Goal: Information Seeking & Learning: Learn about a topic

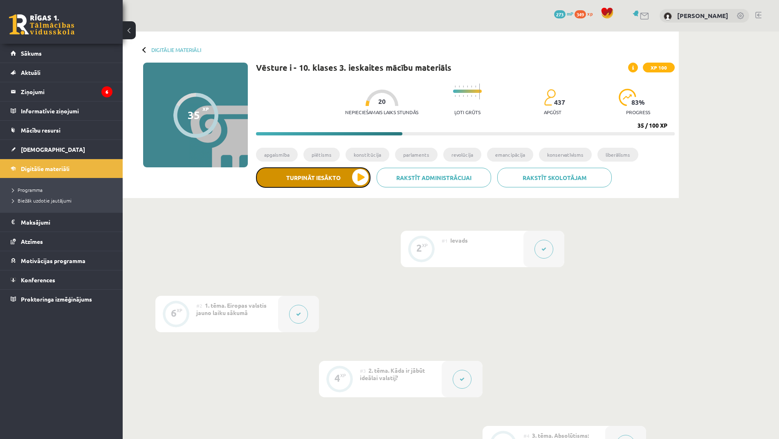
click at [320, 175] on button "Turpināt iesākto" at bounding box center [313, 177] width 114 height 20
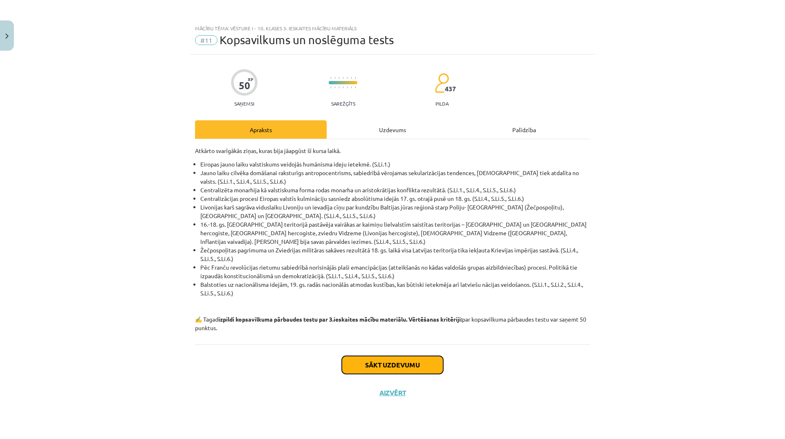
click at [417, 363] on button "Sākt uzdevumu" at bounding box center [392, 365] width 101 height 18
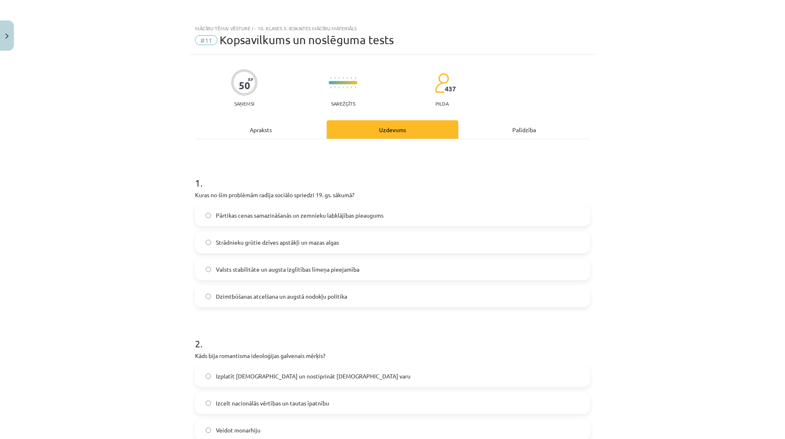
click at [351, 242] on label "Strādnieku grūtie dzīves apstākļi un mazas algas" at bounding box center [392, 242] width 393 height 20
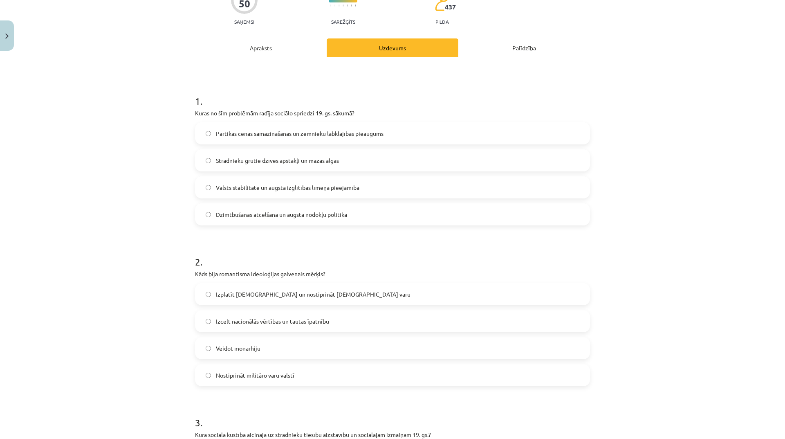
scroll to position [164, 0]
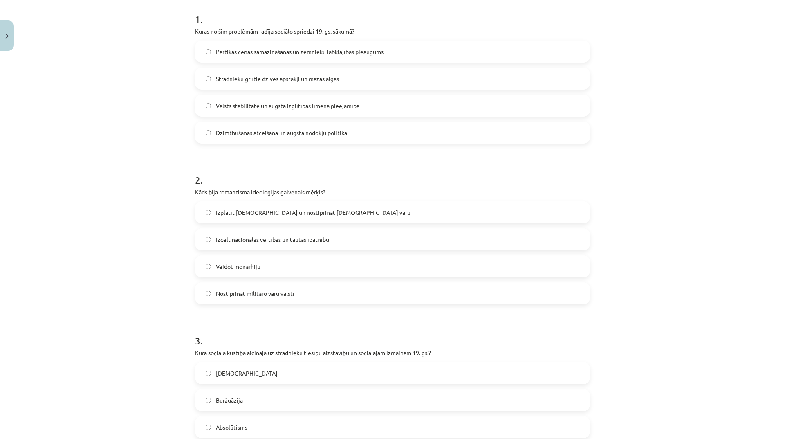
click at [306, 211] on span "Izplatīt kristietību un nostiprināt baznīcas varu" at bounding box center [313, 212] width 195 height 9
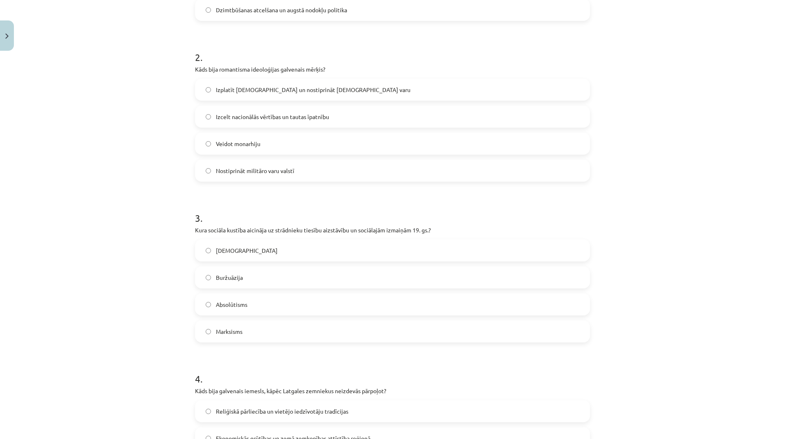
click at [262, 276] on label "Buržuāzija" at bounding box center [392, 277] width 393 height 20
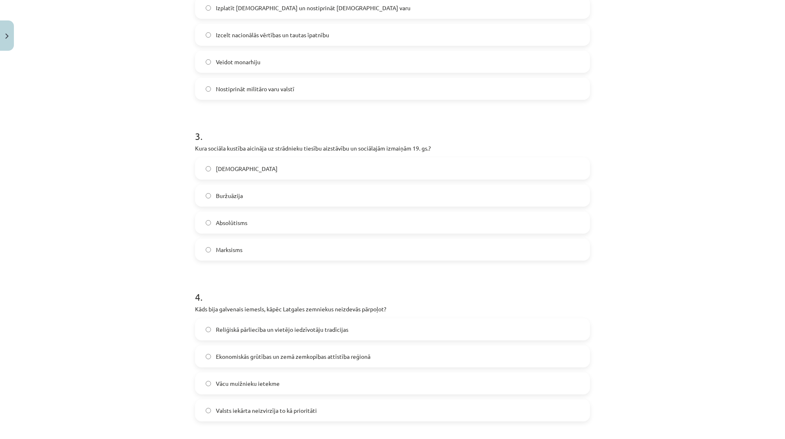
scroll to position [491, 0]
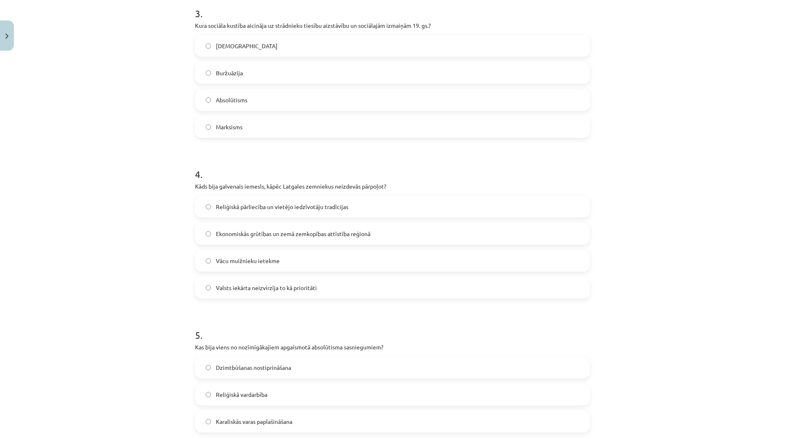
click at [327, 261] on label "Vācu muižnieku ietekme" at bounding box center [392, 260] width 393 height 20
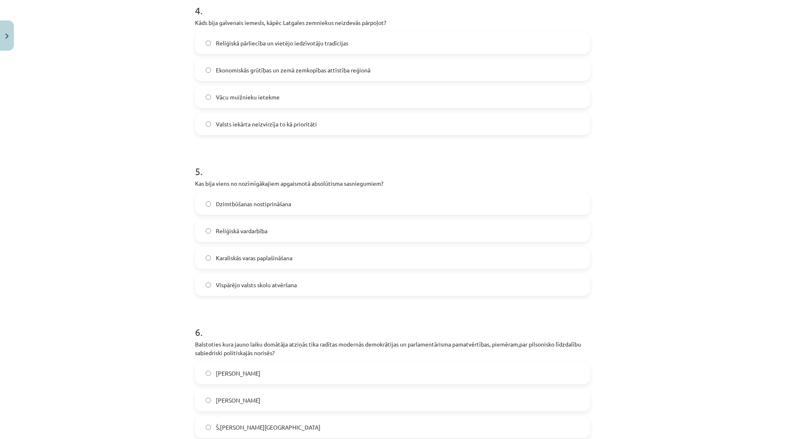
scroll to position [695, 0]
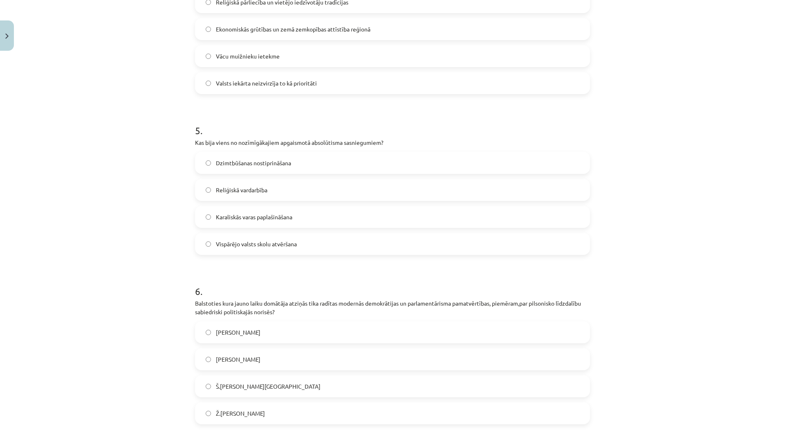
click at [292, 166] on label "Dzimtbūšanas nostiprināšana" at bounding box center [392, 163] width 393 height 20
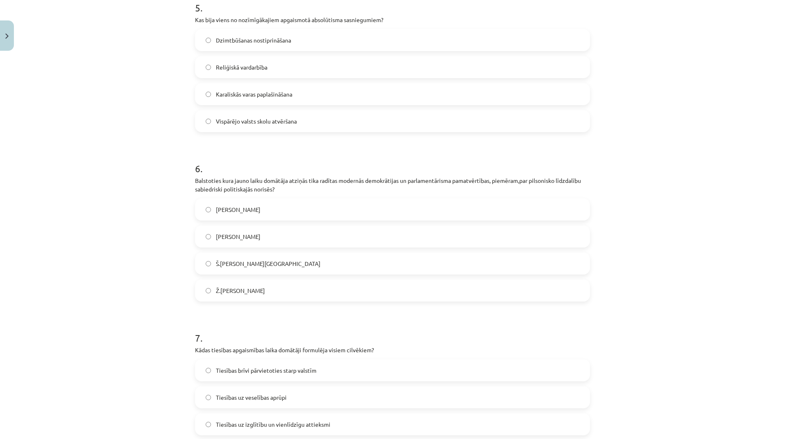
click at [242, 240] on span "Nikolo Makjavelli" at bounding box center [238, 236] width 45 height 9
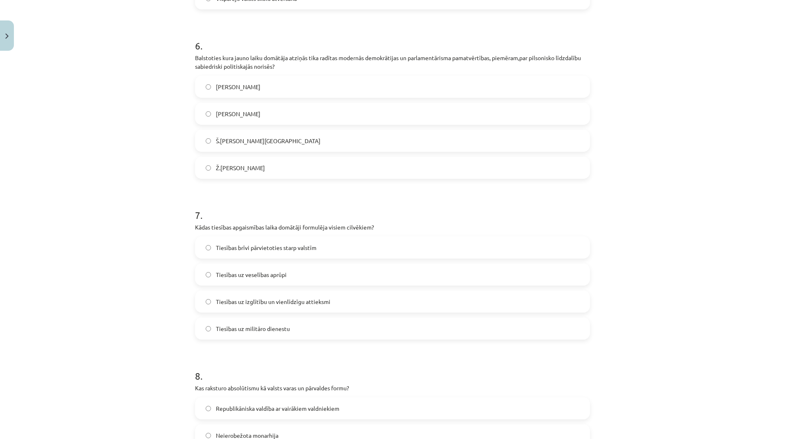
click at [293, 252] on label "Tiesības brīvi pārvietoties starp valstīm" at bounding box center [392, 247] width 393 height 20
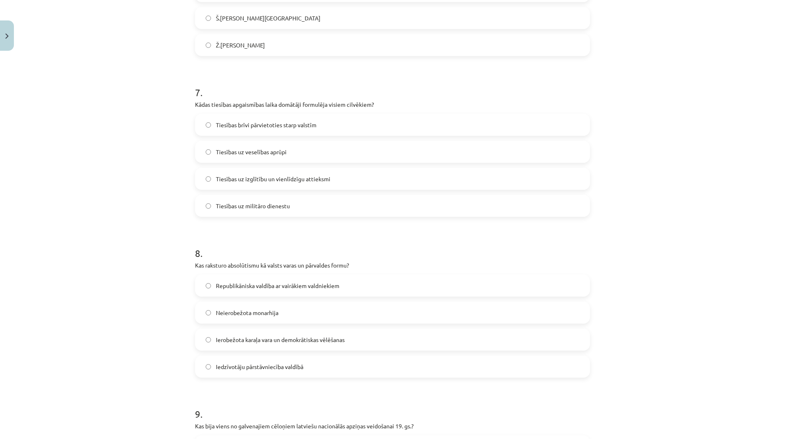
click at [287, 174] on label "Tiesības uz izglītību un vienlīdzīgu attieksmi" at bounding box center [392, 178] width 393 height 20
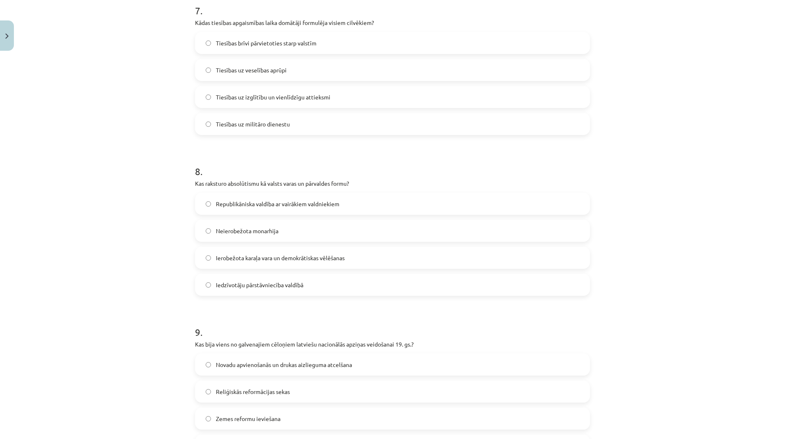
click at [278, 232] on label "Neierobežota monarhija" at bounding box center [392, 230] width 393 height 20
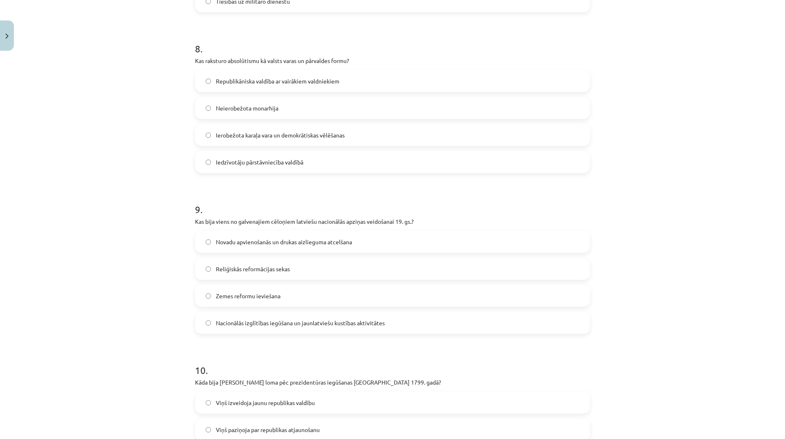
scroll to position [1349, 0]
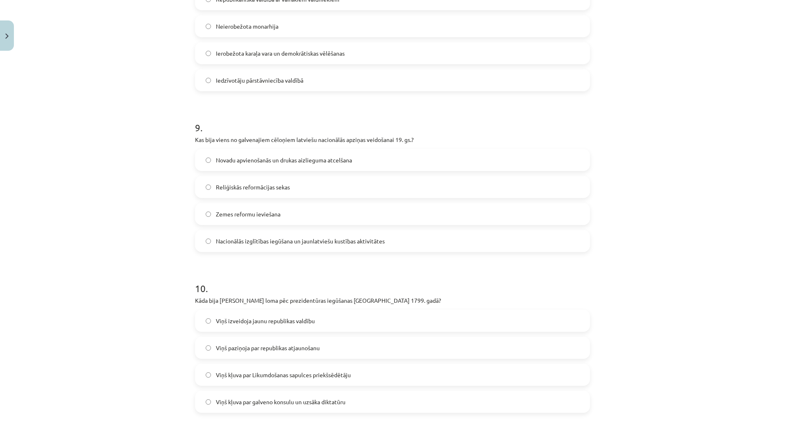
click at [303, 243] on span "Nacionālās izglītības iegūšana un jaunlatviešu kustības aktivitātes" at bounding box center [300, 241] width 169 height 9
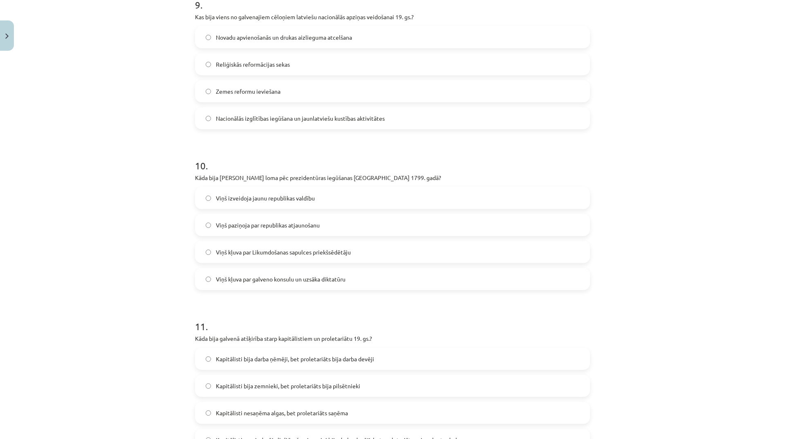
click at [339, 277] on span "Viņš kļuva par galveno konsulu un uzsāka diktatūru" at bounding box center [281, 279] width 130 height 9
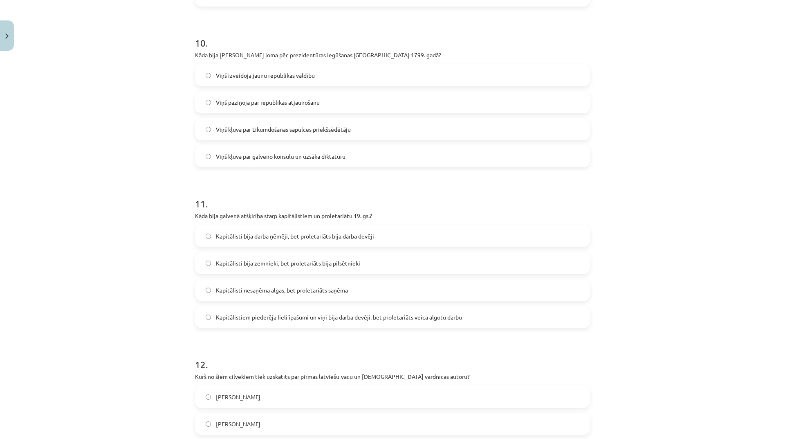
scroll to position [1635, 0]
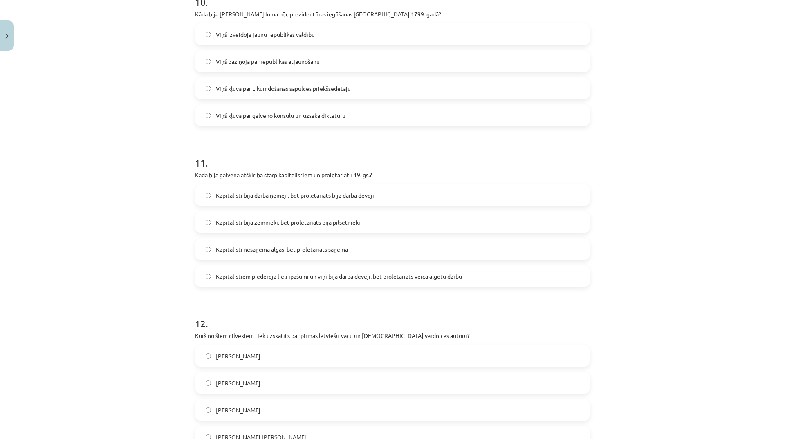
click at [357, 277] on span "Kapitālistiem piederēja lieli īpašumi un viņi bija darba devēji, bet proletariā…" at bounding box center [339, 276] width 246 height 9
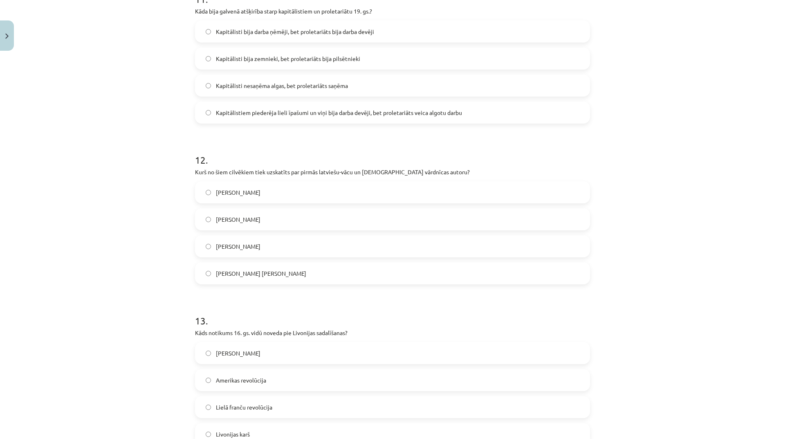
click at [272, 275] on span "Gothards Frīdrihs Stenders" at bounding box center [261, 273] width 90 height 9
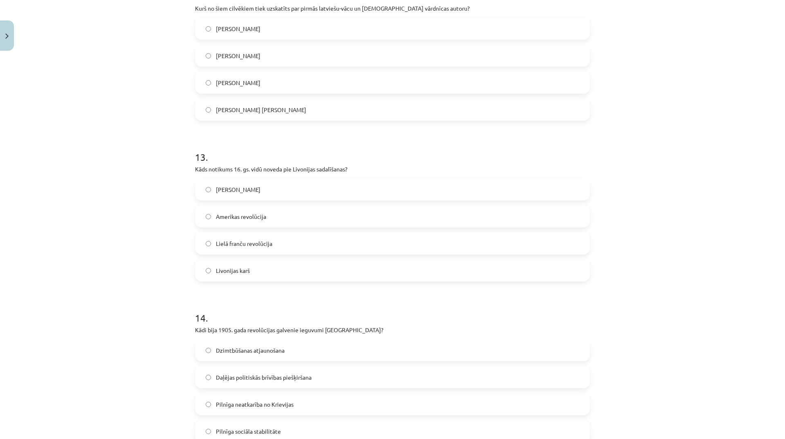
click at [262, 242] on span "Lielā franču revolūcija" at bounding box center [244, 243] width 56 height 9
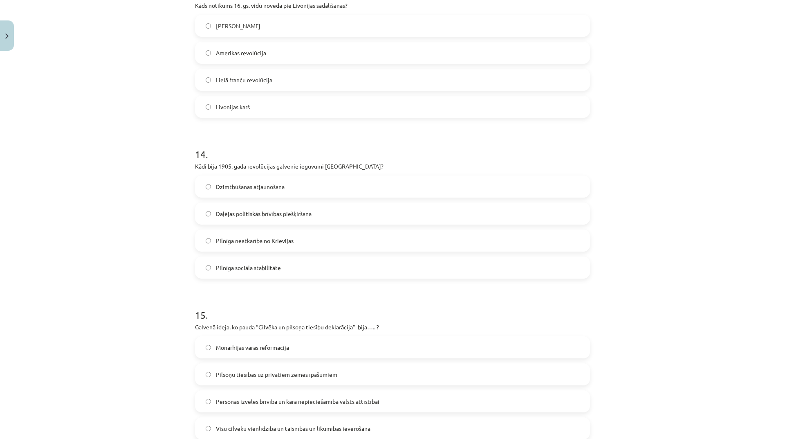
click at [286, 182] on label "Dzimtbūšanas atjaunošana" at bounding box center [392, 186] width 393 height 20
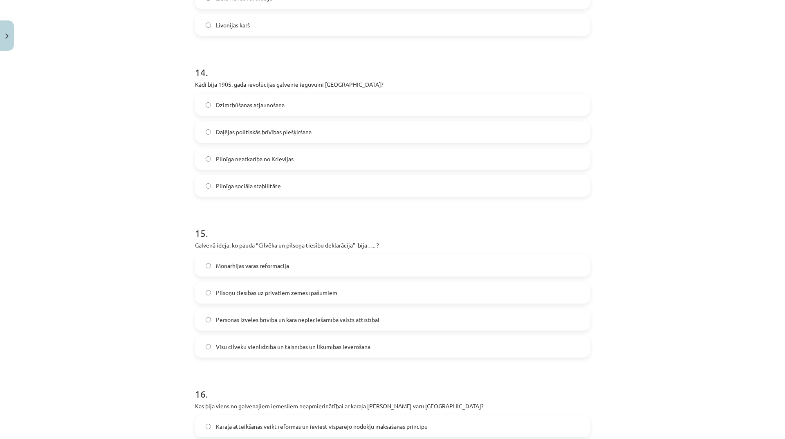
click at [303, 270] on label "Monarhijas varas reformācija" at bounding box center [392, 265] width 393 height 20
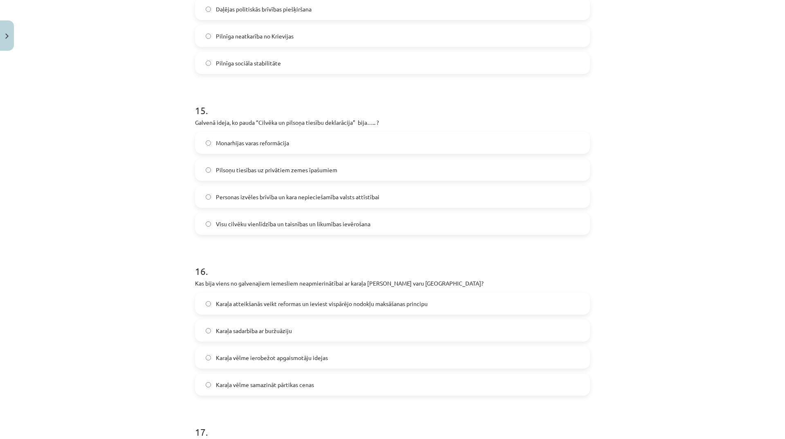
scroll to position [2412, 0]
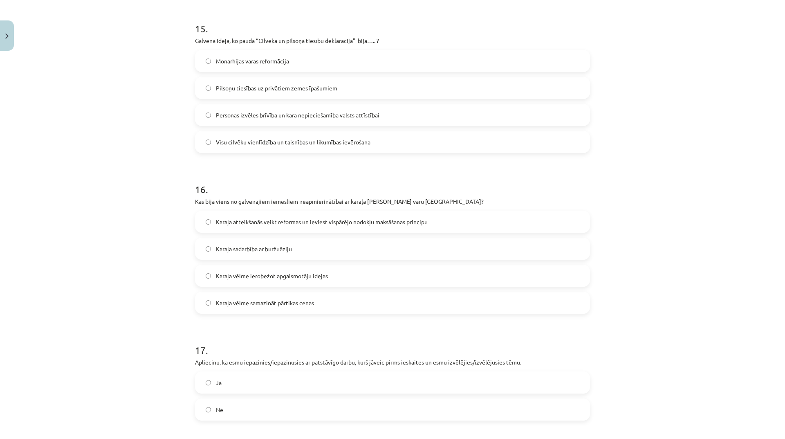
click at [237, 381] on label "Jā" at bounding box center [392, 382] width 393 height 20
click at [325, 277] on span "Karaļa vēlme ierobežot apgaismotāju idejas" at bounding box center [272, 275] width 112 height 9
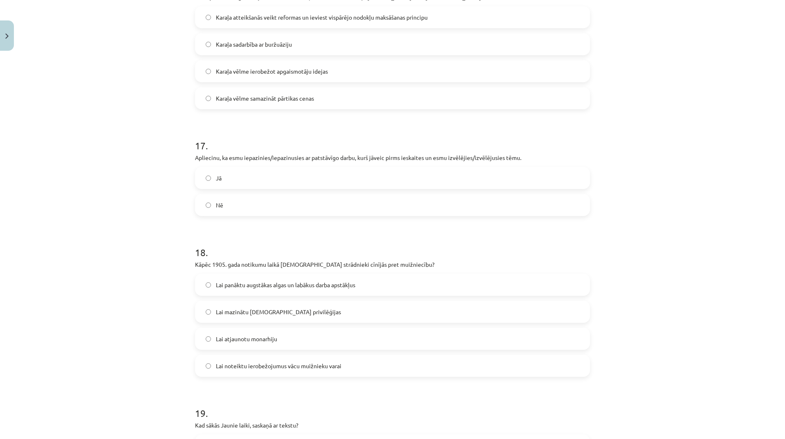
click at [301, 367] on span "Lai noteiktu ierobežojumus vācu muižnieku varai" at bounding box center [279, 365] width 126 height 9
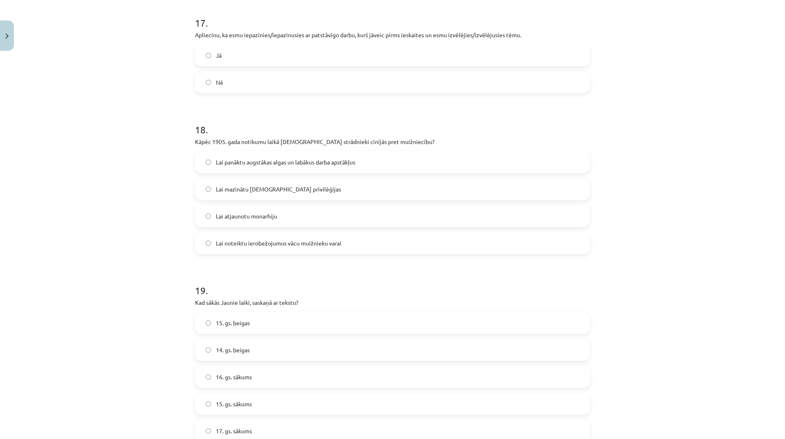
scroll to position [2821, 0]
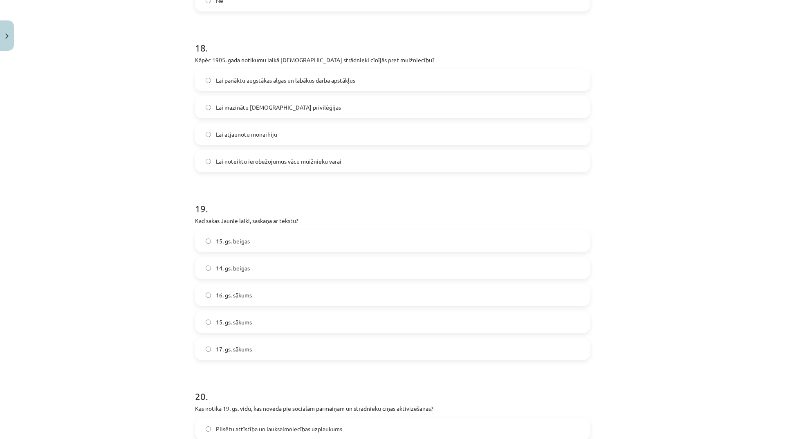
click at [287, 230] on div "15. gs. beigas" at bounding box center [392, 241] width 395 height 22
click at [330, 247] on label "15. gs. beigas" at bounding box center [392, 241] width 393 height 20
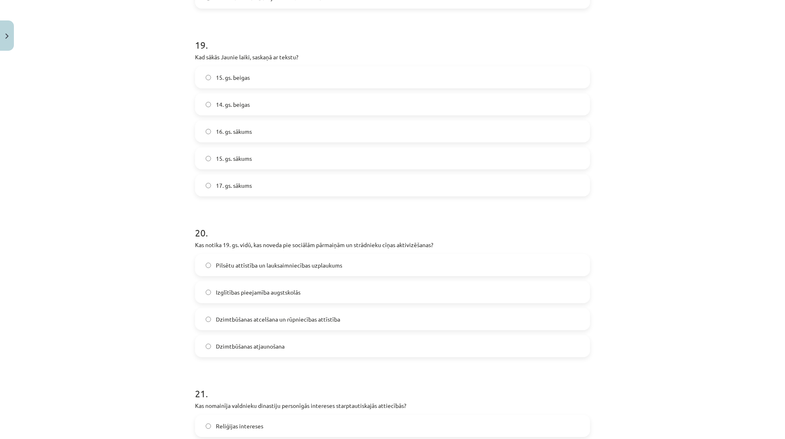
scroll to position [3066, 0]
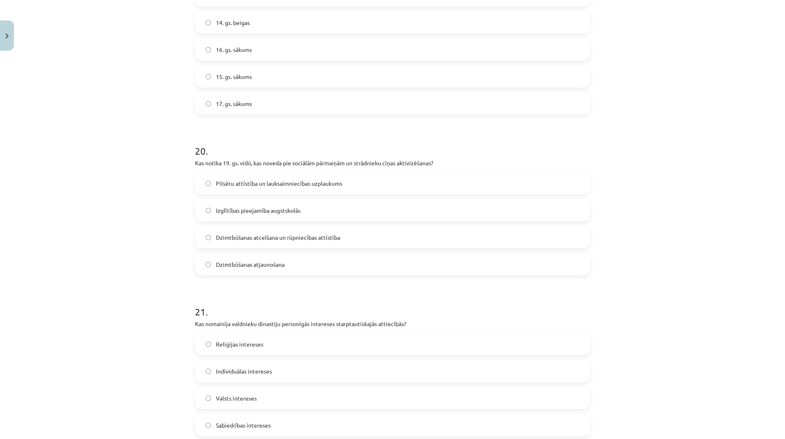
click at [318, 237] on span "Dzimtbūšanas atcelšana un rūpniecības attīstība" at bounding box center [278, 237] width 124 height 9
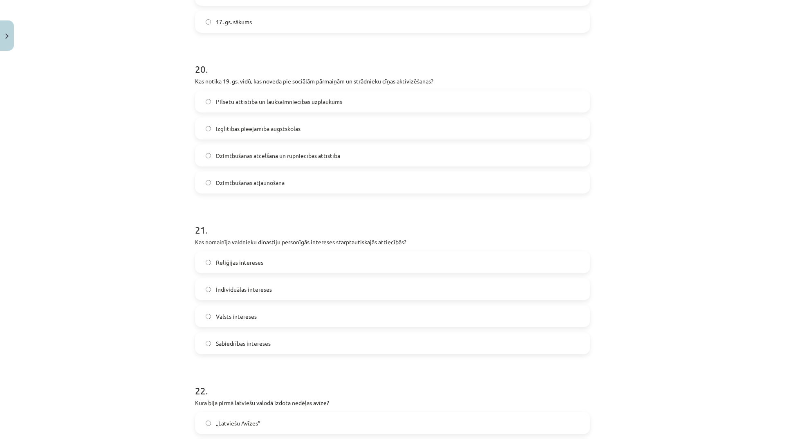
scroll to position [3189, 0]
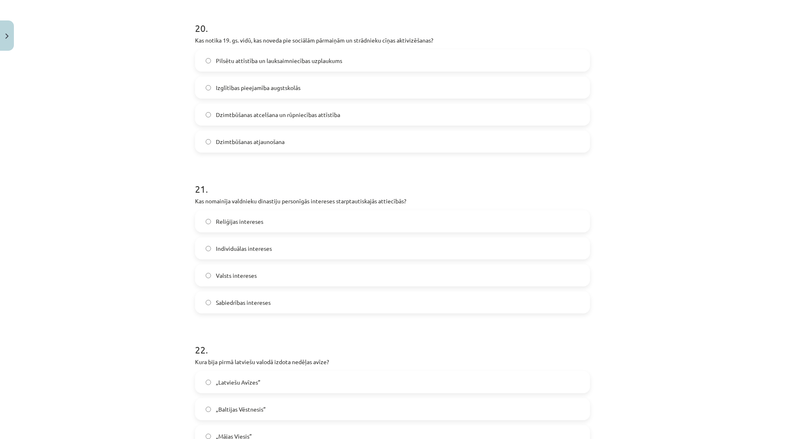
click at [280, 271] on label "Valsts intereses" at bounding box center [392, 275] width 393 height 20
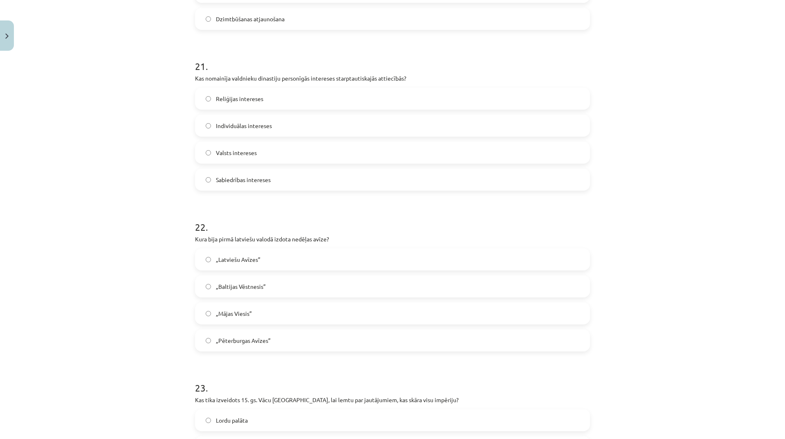
click at [296, 251] on label "„Latviešu Avīzes”" at bounding box center [392, 259] width 393 height 20
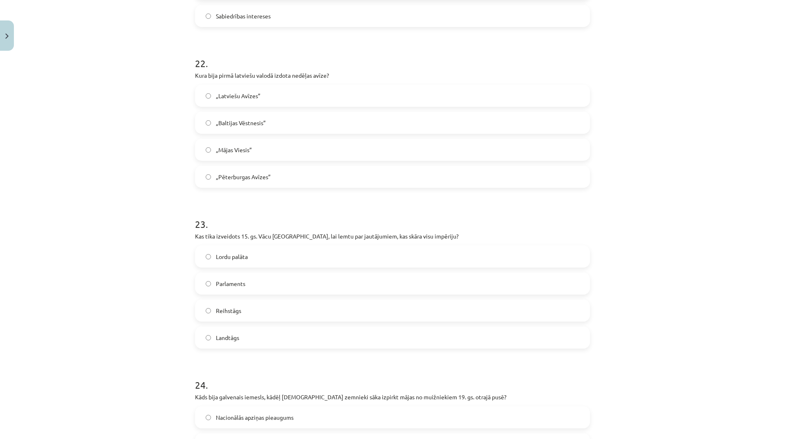
click at [246, 282] on label "Parlaments" at bounding box center [392, 283] width 393 height 20
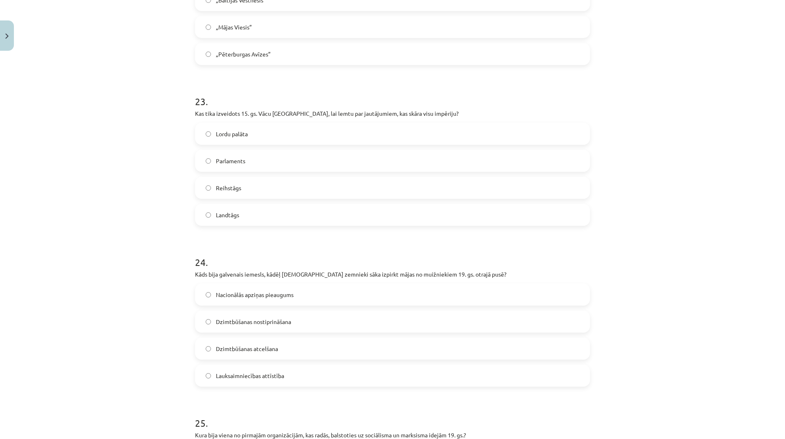
scroll to position [3680, 0]
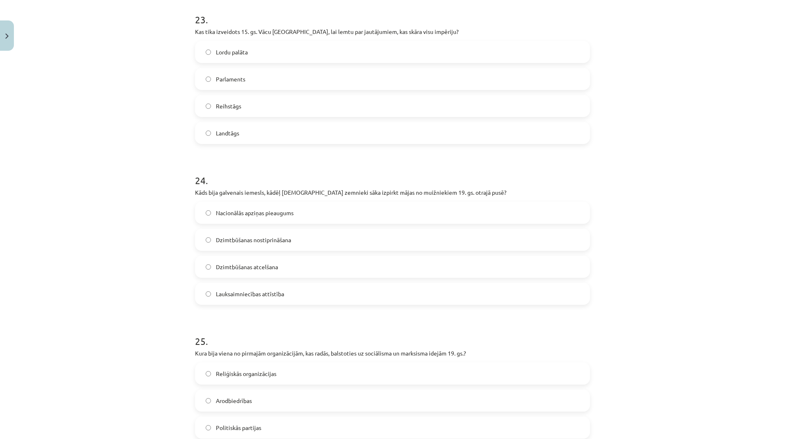
click at [314, 297] on label "Lauksaimniecības attīstība" at bounding box center [392, 293] width 393 height 20
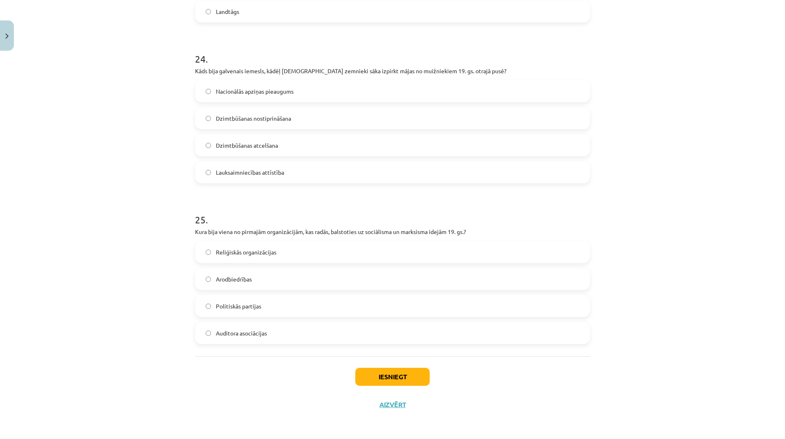
click at [282, 253] on label "Reliģiskās organizācijas" at bounding box center [392, 252] width 393 height 20
click at [389, 375] on button "Iesniegt" at bounding box center [392, 377] width 74 height 18
click at [390, 375] on button "Iesniegt" at bounding box center [392, 377] width 74 height 18
click at [393, 375] on button "Iesniegt" at bounding box center [392, 377] width 74 height 18
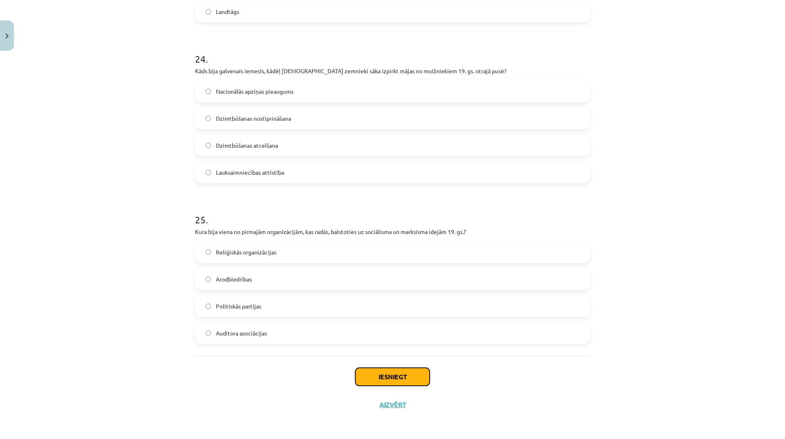
click at [393, 375] on button "Iesniegt" at bounding box center [392, 377] width 74 height 18
click at [410, 383] on button "Iesniegt" at bounding box center [392, 377] width 74 height 18
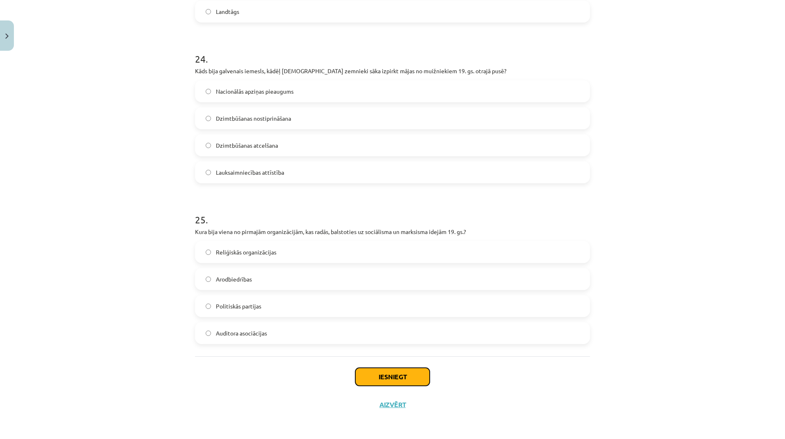
click at [399, 377] on button "Iesniegt" at bounding box center [392, 377] width 74 height 18
click at [389, 377] on button "Iesniegt" at bounding box center [392, 377] width 74 height 18
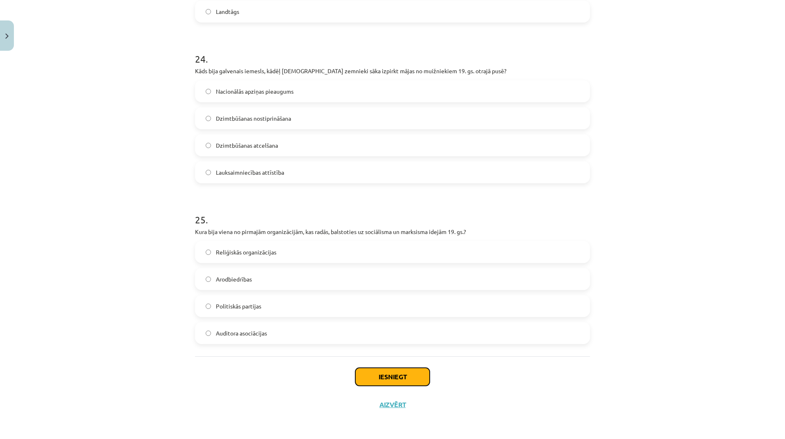
click at [389, 377] on button "Iesniegt" at bounding box center [392, 377] width 74 height 18
click at [388, 377] on button "Iesniegt" at bounding box center [392, 377] width 74 height 18
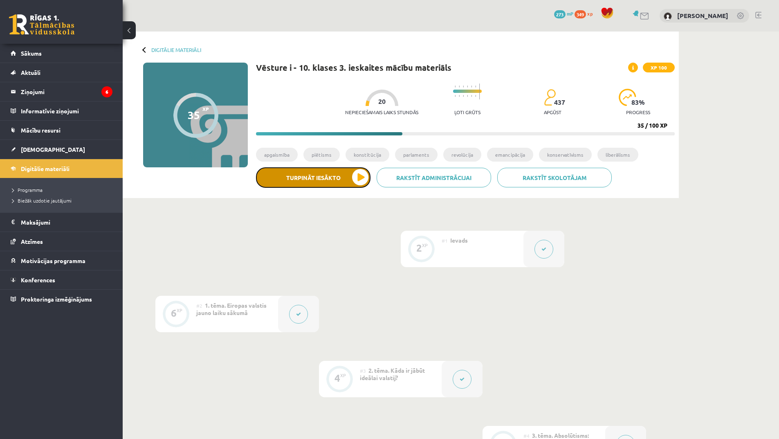
click at [355, 176] on button "Turpināt iesākto" at bounding box center [313, 177] width 114 height 20
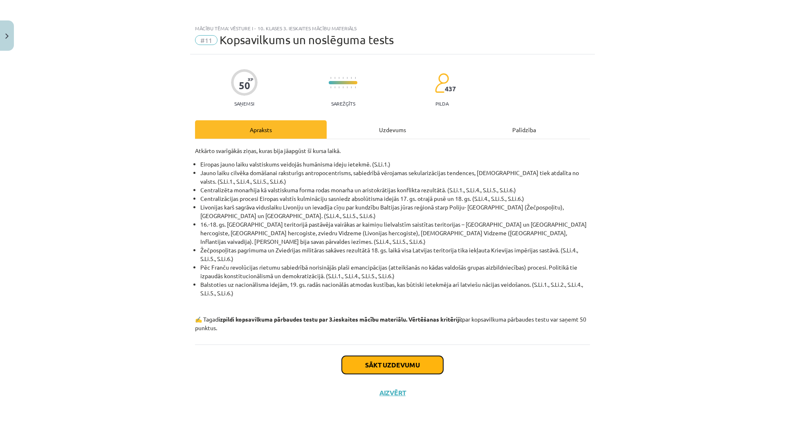
click at [418, 359] on button "Sākt uzdevumu" at bounding box center [392, 365] width 101 height 18
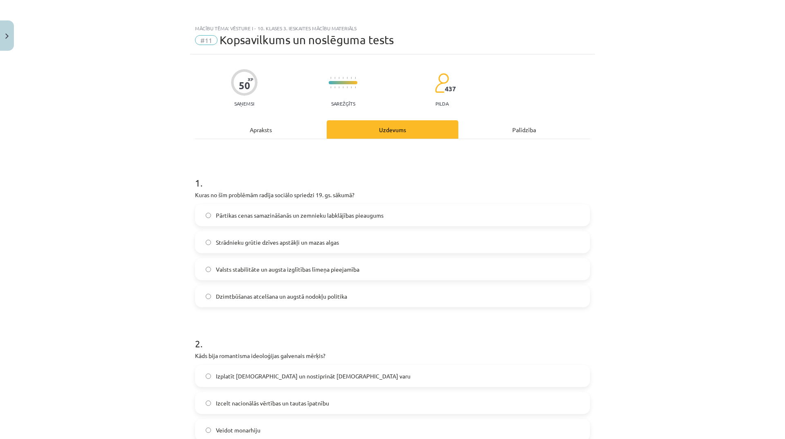
click at [320, 244] on span "Strādnieku grūtie dzīves apstākļi un mazas algas" at bounding box center [277, 242] width 123 height 9
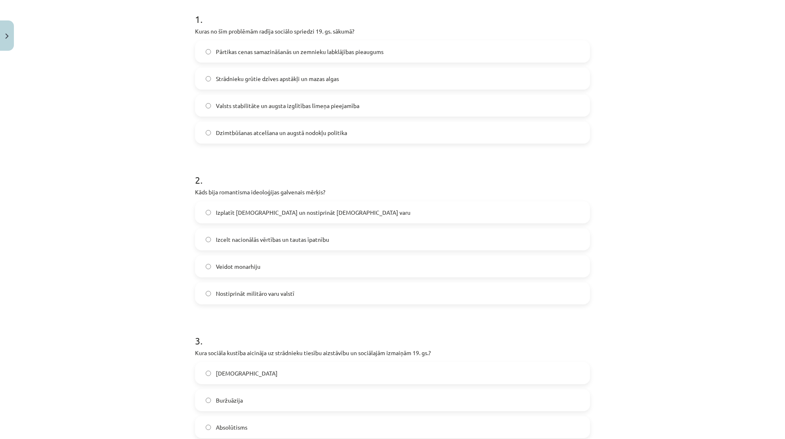
click at [307, 215] on span "Izplatīt kristietību un nostiprināt baznīcas varu" at bounding box center [313, 212] width 195 height 9
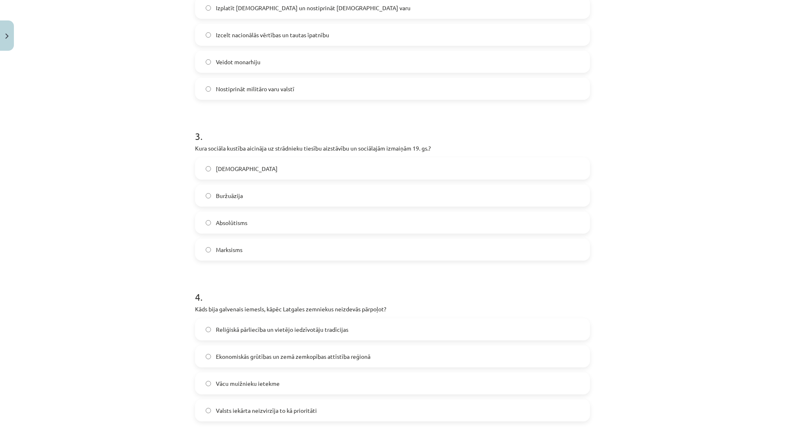
click at [287, 200] on label "Buržuāzija" at bounding box center [392, 195] width 393 height 20
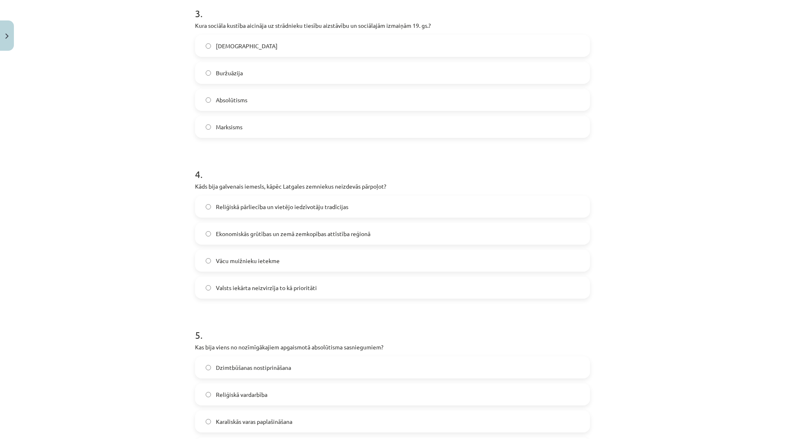
click at [235, 92] on label "Absolūtisms" at bounding box center [392, 100] width 393 height 20
click at [311, 209] on span "Reliģiskā pārliecība un vietējo iedzīvotāju tradīcijas" at bounding box center [282, 206] width 132 height 9
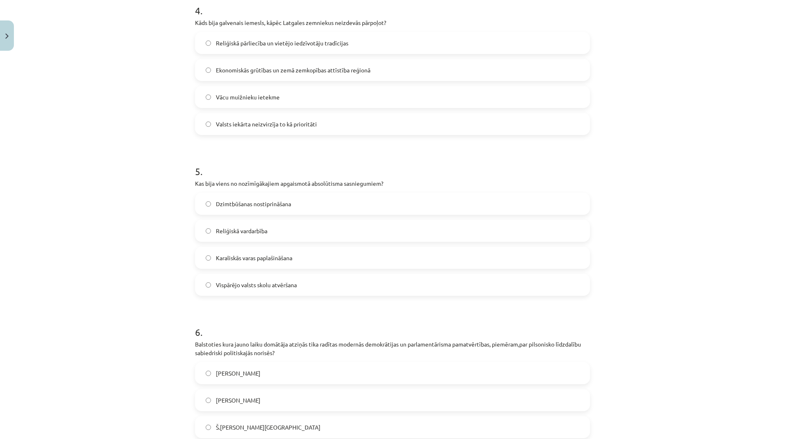
click at [272, 200] on span "Dzimtbūšanas nostiprināšana" at bounding box center [253, 204] width 75 height 9
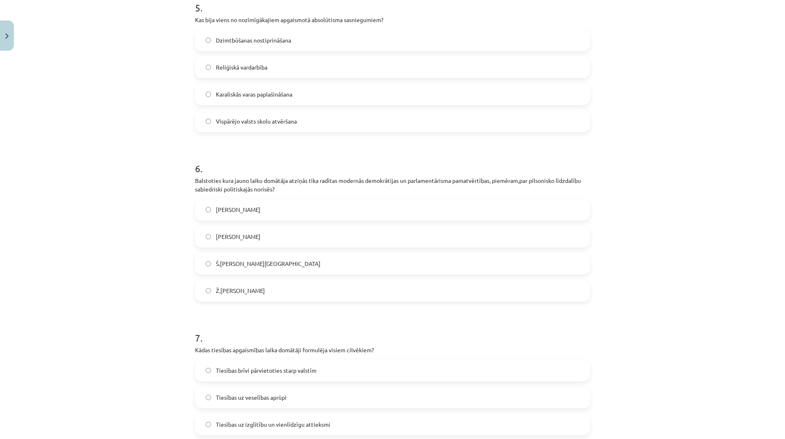
click at [312, 237] on label "Nikolo Makjavelli" at bounding box center [392, 236] width 393 height 20
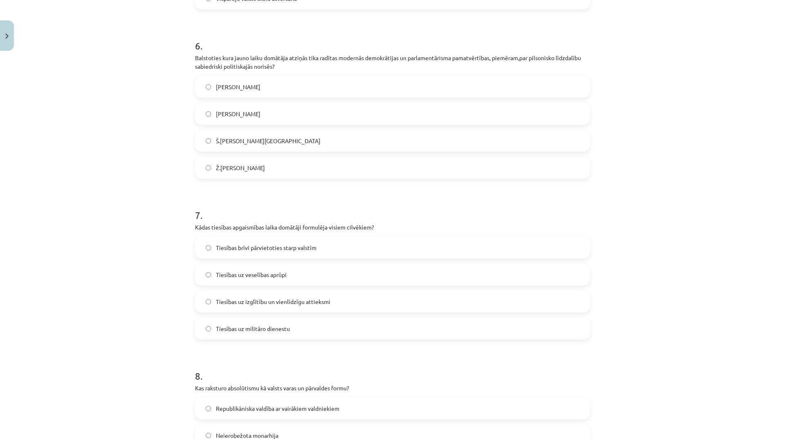
scroll to position [1063, 0]
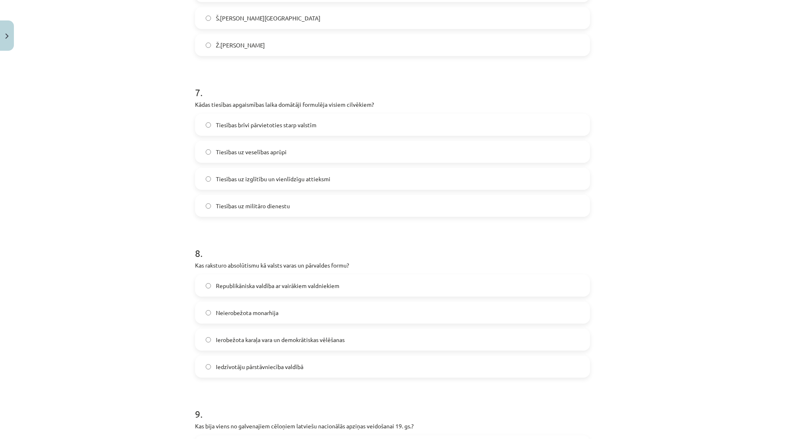
click at [320, 177] on span "Tiesības uz izglītību un vienlīdzīgu attieksmi" at bounding box center [273, 179] width 114 height 9
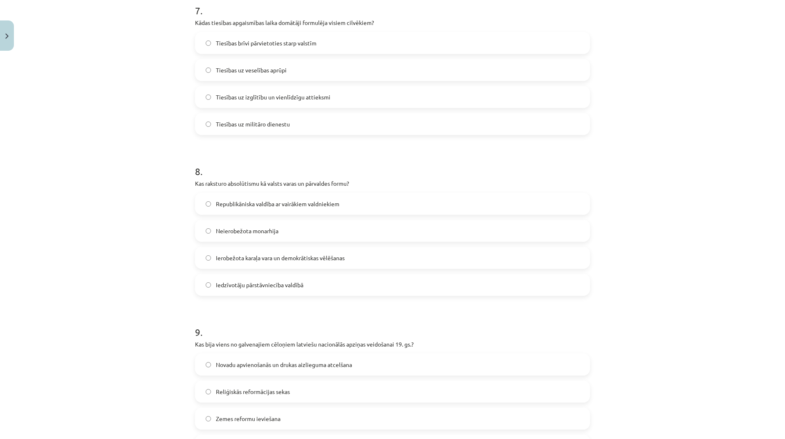
click at [284, 234] on label "Neierobežota monarhija" at bounding box center [392, 230] width 393 height 20
click at [339, 258] on span "Ierobežota karaļa vara un demokrātiskas vēlēšanas" at bounding box center [280, 257] width 129 height 9
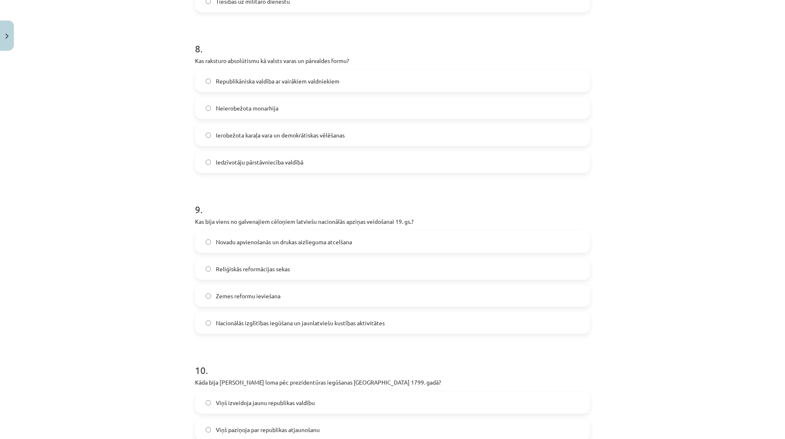
click at [249, 95] on div "Republikāniska valdība ar vairākiem valdniekiem Neierobežota monarhija Ierobežo…" at bounding box center [392, 121] width 395 height 103
click at [251, 97] on div "Neierobežota monarhija" at bounding box center [392, 108] width 395 height 22
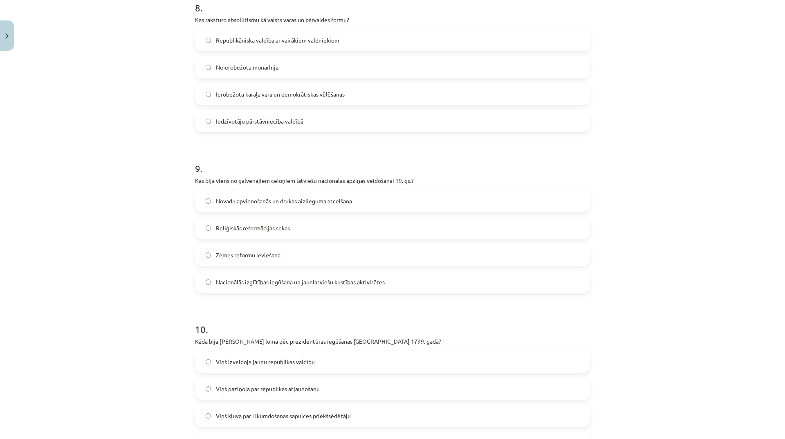
click at [346, 283] on span "Nacionālās izglītības iegūšana un jaunlatviešu kustības aktivitātes" at bounding box center [300, 282] width 169 height 9
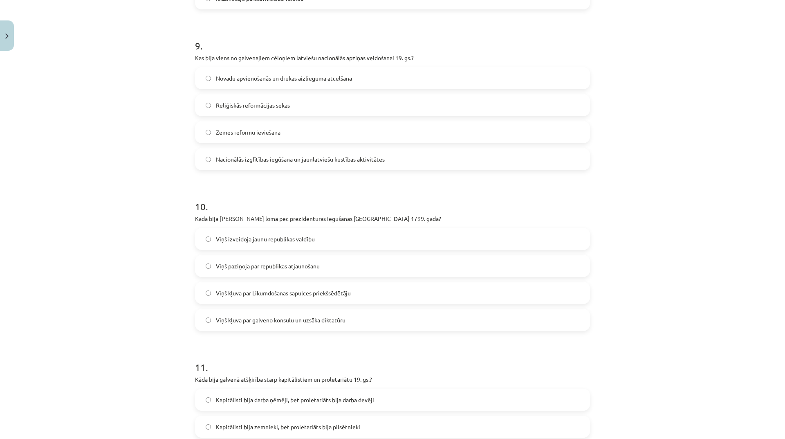
scroll to position [1472, 0]
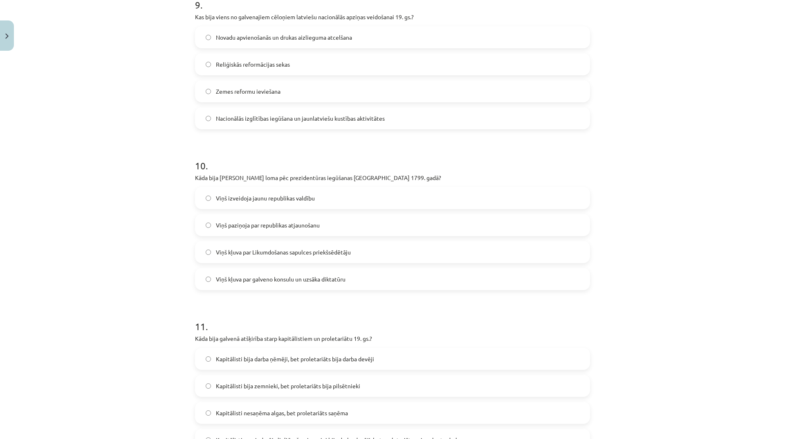
click at [344, 284] on label "Viņš kļuva par galveno konsulu un uzsāka diktatūru" at bounding box center [392, 279] width 393 height 20
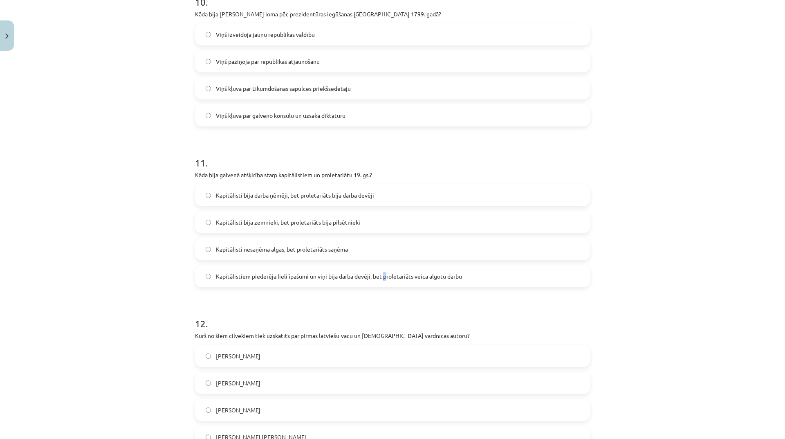
click at [382, 276] on span "Kapitālistiem piederēja lieli īpašumi un viņi bija darba devēji, bet proletariā…" at bounding box center [339, 276] width 246 height 9
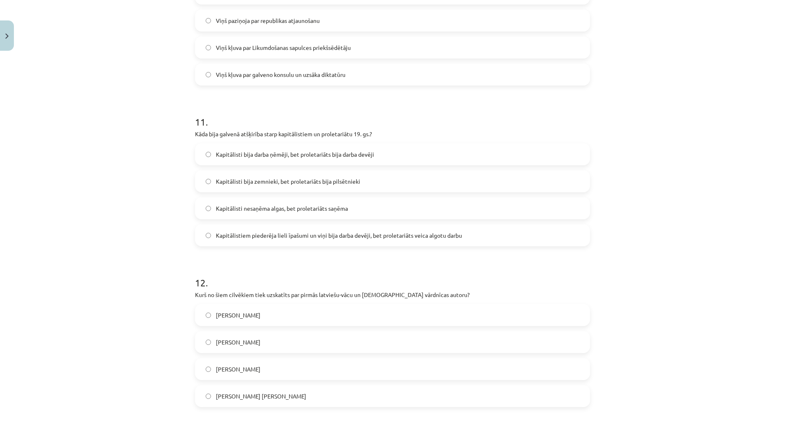
click at [270, 237] on span "Kapitālistiem piederēja lieli īpašumi un viņi bija darba devēji, bet proletariā…" at bounding box center [339, 235] width 246 height 9
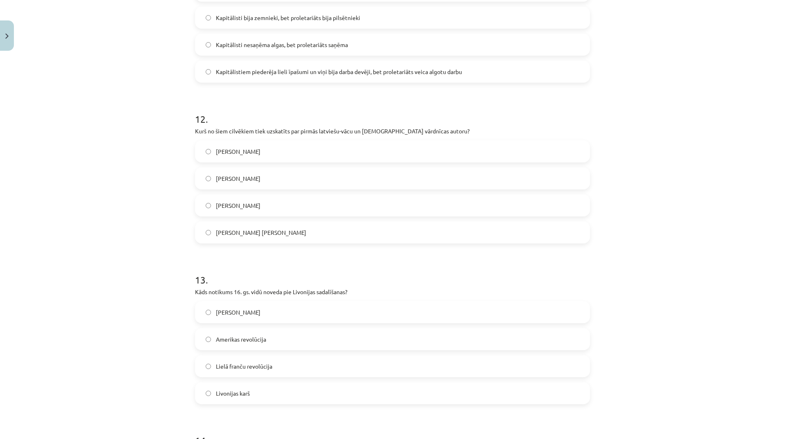
click at [280, 233] on span "Gothards Frīdrihs Stenders" at bounding box center [261, 232] width 90 height 9
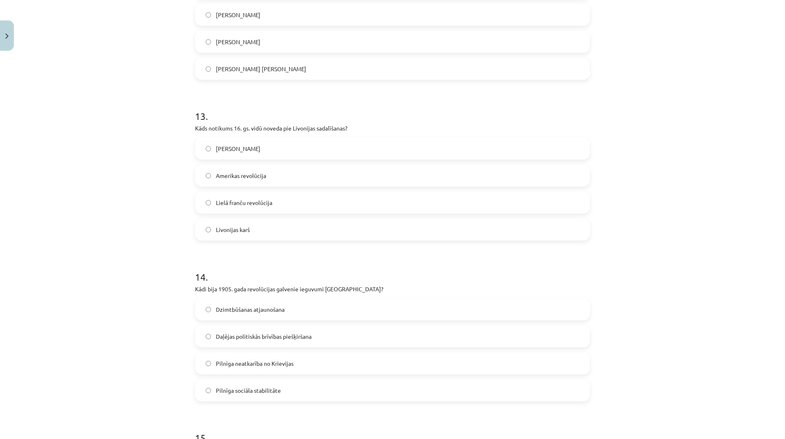
click at [314, 207] on label "Lielā franču revolūcija" at bounding box center [392, 202] width 393 height 20
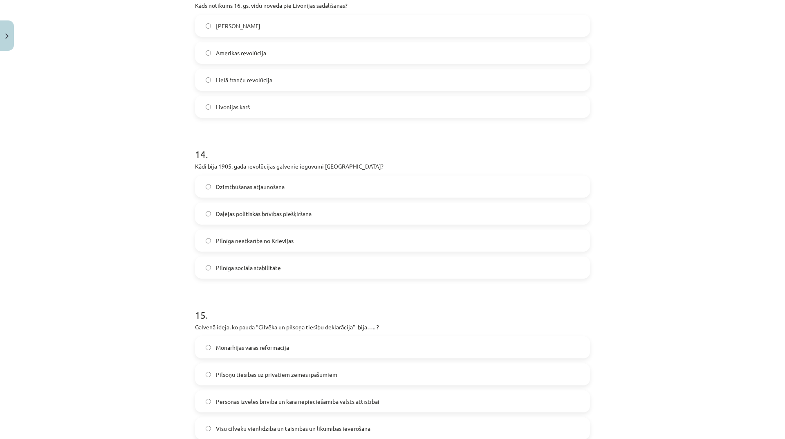
click at [328, 190] on label "Dzimtbūšanas atjaunošana" at bounding box center [392, 186] width 393 height 20
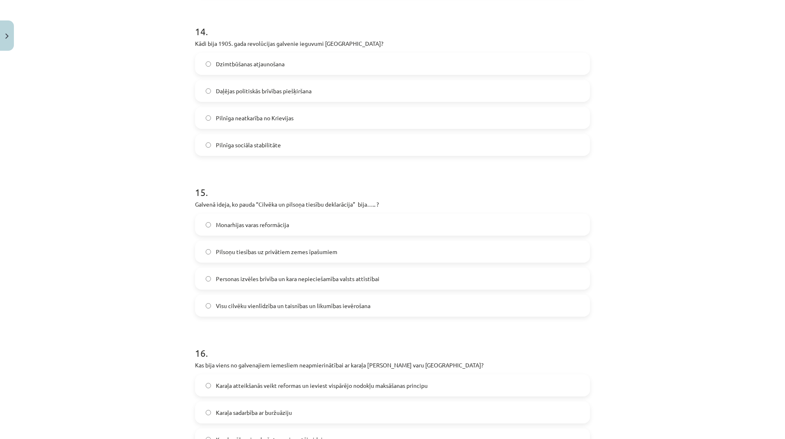
click at [374, 298] on label "Visu cilvēku vienlīdzība un taisnības un likumības ievērošana" at bounding box center [392, 305] width 393 height 20
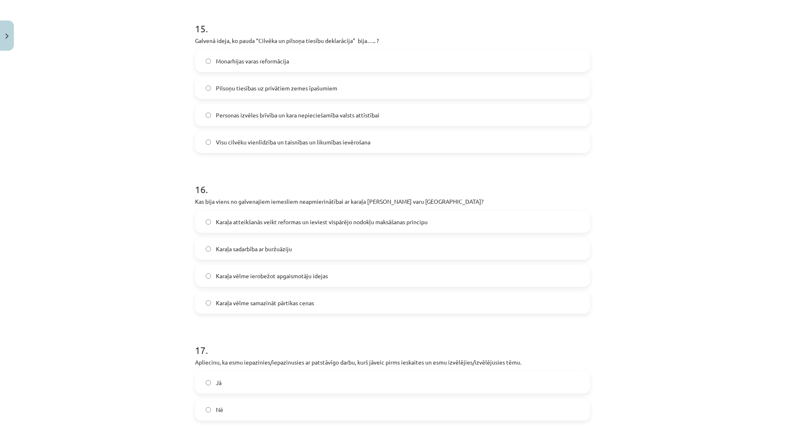
scroll to position [2494, 0]
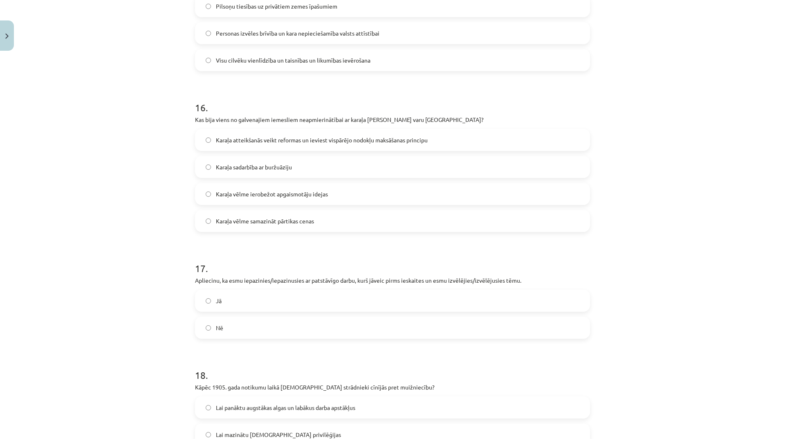
click at [321, 197] on span "Karaļa vēlme ierobežot apgaismotāju idejas" at bounding box center [272, 194] width 112 height 9
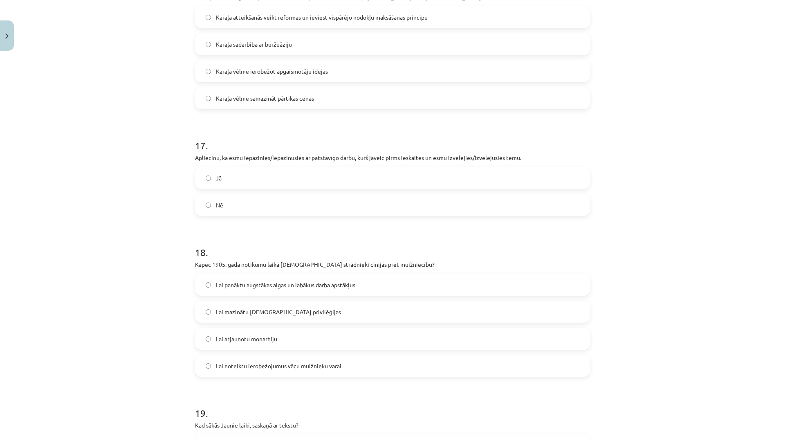
click at [328, 180] on label "Jā" at bounding box center [392, 178] width 393 height 20
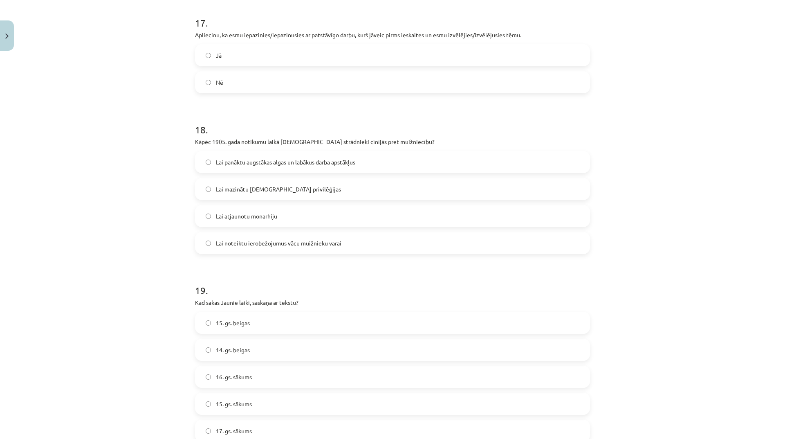
click at [338, 163] on span "Lai panāktu augstākas algas un labākus darba apstākļus" at bounding box center [285, 162] width 139 height 9
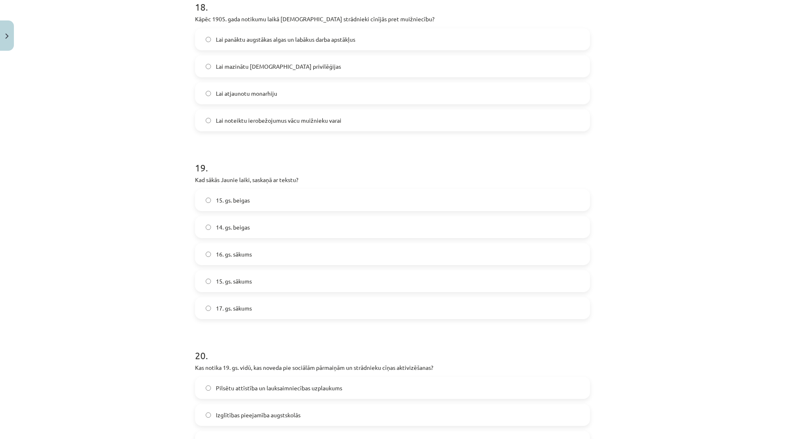
click at [327, 200] on label "15. gs. beigas" at bounding box center [392, 200] width 393 height 20
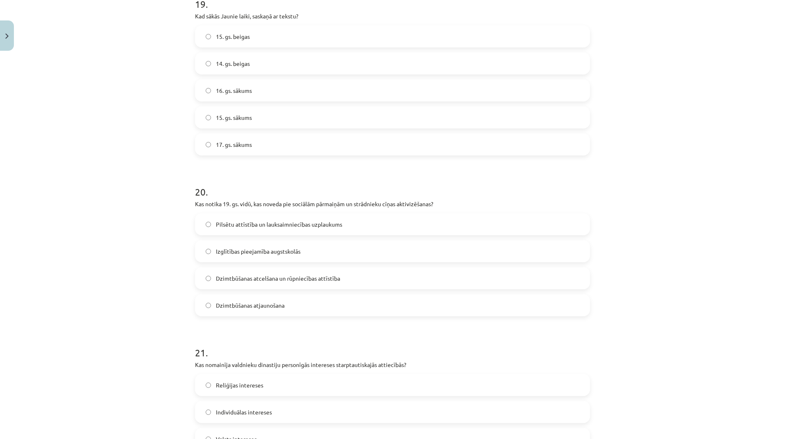
scroll to position [3107, 0]
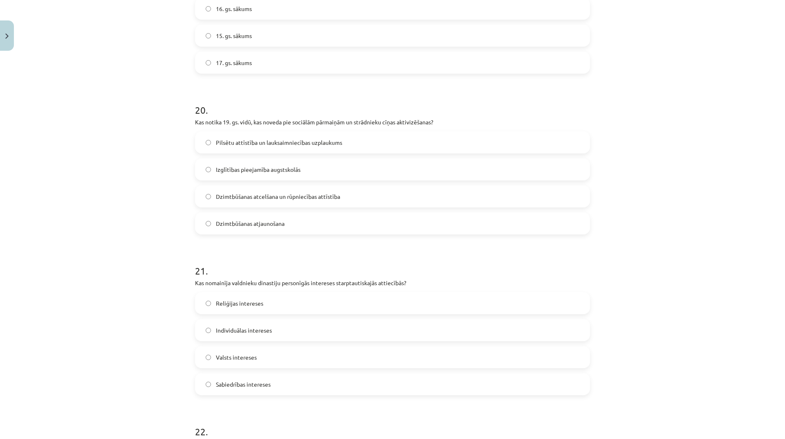
click at [325, 222] on label "Dzimtbūšanas atjaunošana" at bounding box center [392, 223] width 393 height 20
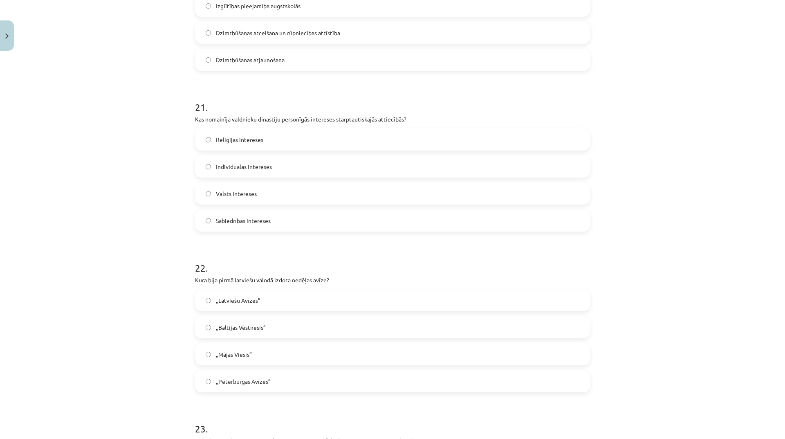
scroll to position [3312, 0]
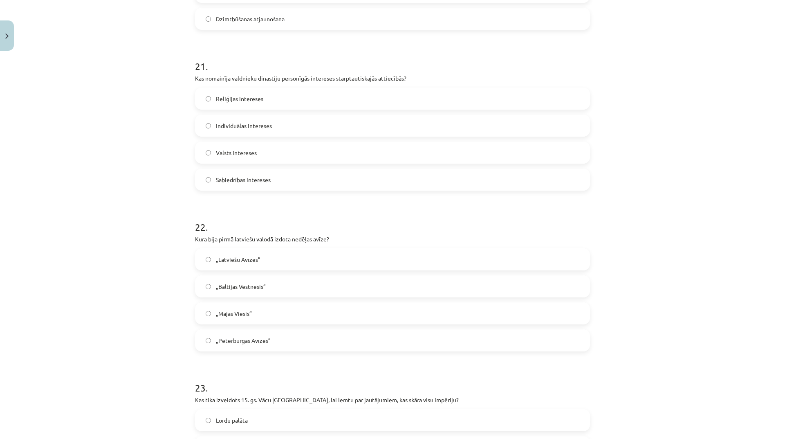
click at [283, 184] on label "Sabiedrības intereses" at bounding box center [392, 179] width 393 height 20
click at [266, 91] on label "Reliģijas intereses" at bounding box center [392, 98] width 393 height 20
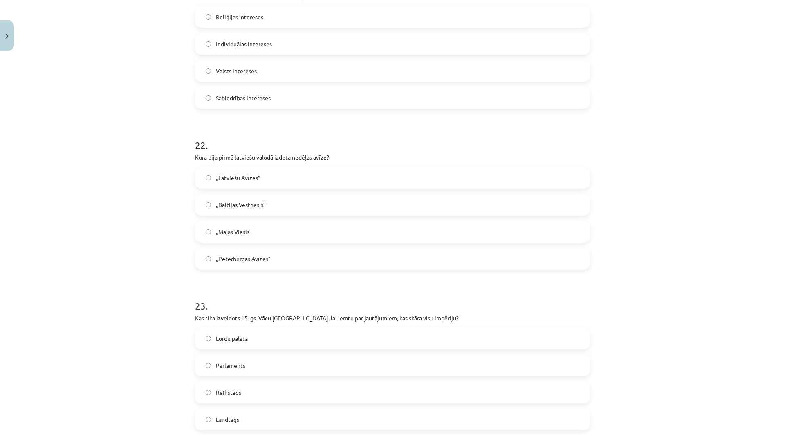
scroll to position [3475, 0]
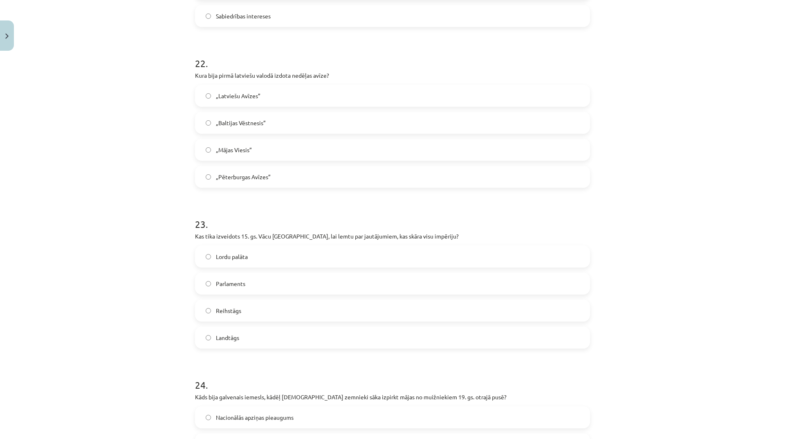
click at [296, 101] on label "„Latviešu Avīzes”" at bounding box center [392, 95] width 393 height 20
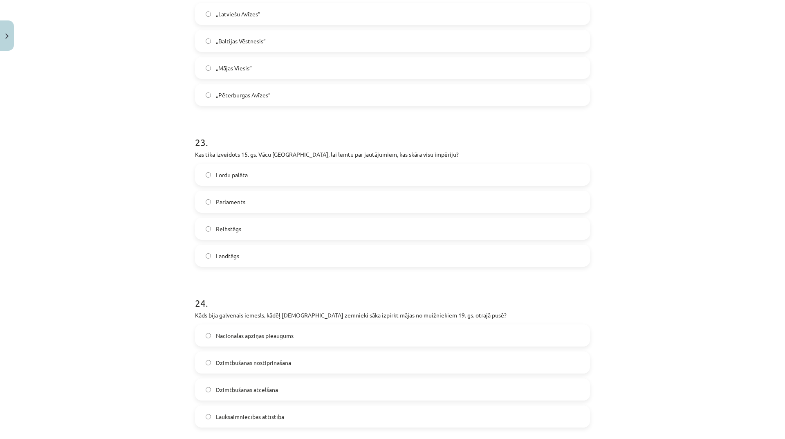
scroll to position [3639, 0]
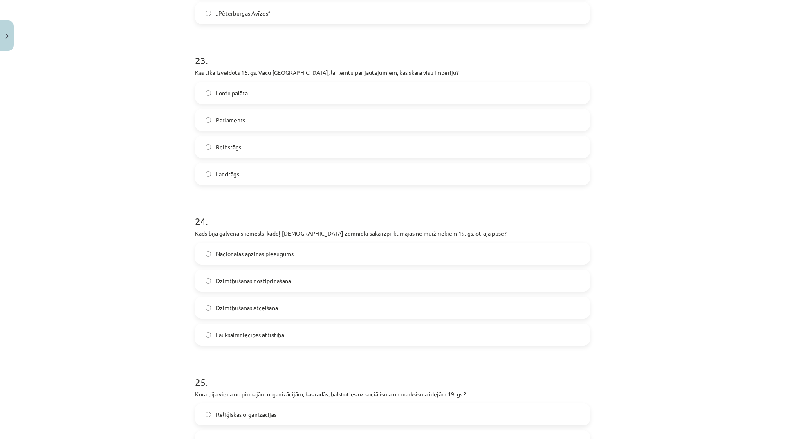
click at [273, 121] on label "Parlaments" at bounding box center [392, 120] width 393 height 20
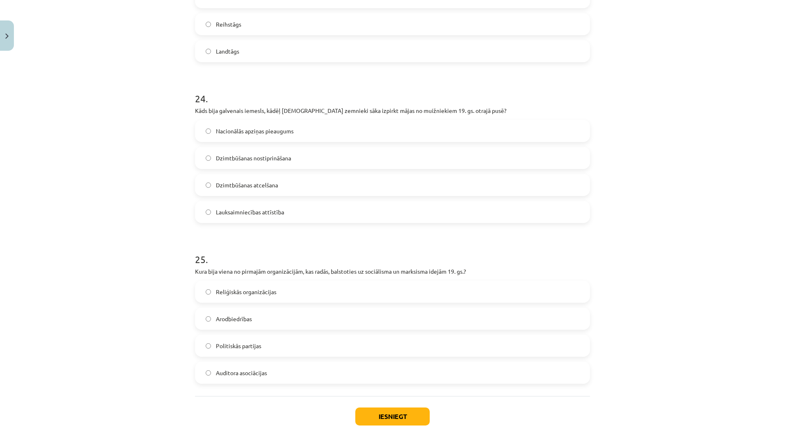
scroll to position [3801, 0]
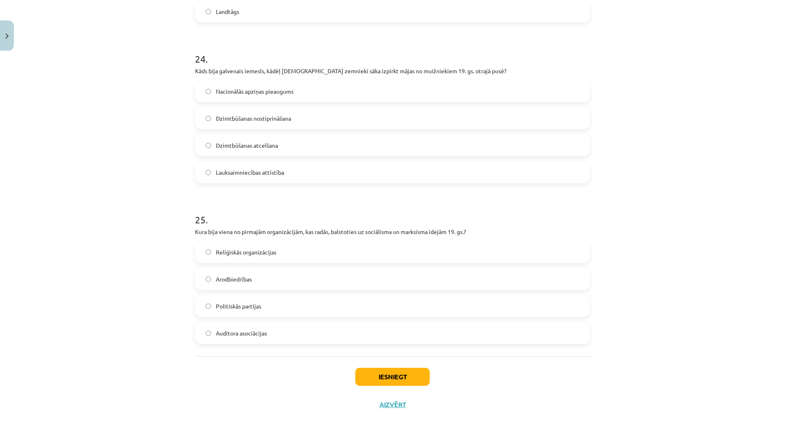
click at [289, 95] on span "Nacionālās apziņas pieaugums" at bounding box center [255, 91] width 78 height 9
click at [296, 276] on label "Arodbiedrības" at bounding box center [392, 279] width 393 height 20
click at [307, 307] on label "Politiskās partijas" at bounding box center [392, 306] width 393 height 20
click at [392, 378] on button "Iesniegt" at bounding box center [392, 377] width 74 height 18
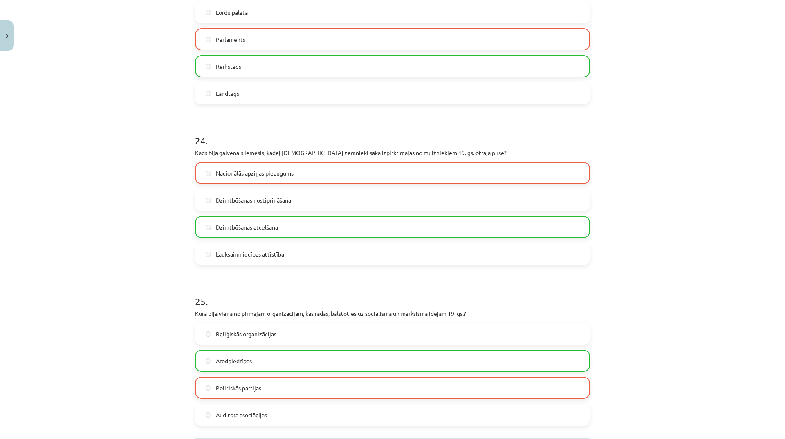
scroll to position [3827, 0]
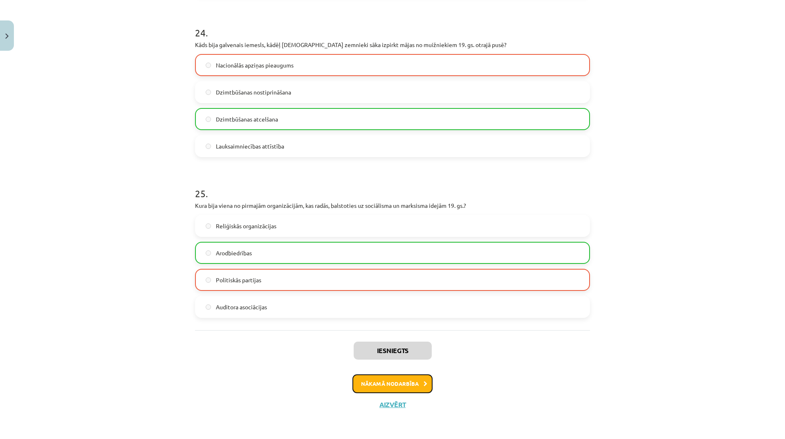
click at [405, 383] on button "Nākamā nodarbība" at bounding box center [392, 383] width 80 height 19
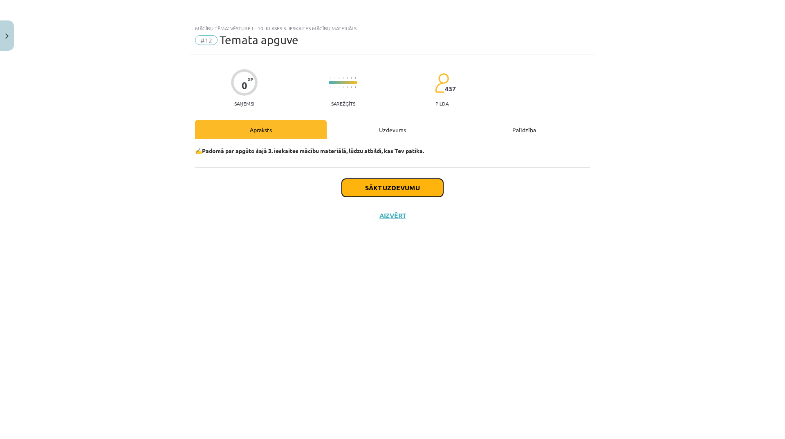
click at [370, 185] on button "Sākt uzdevumu" at bounding box center [392, 188] width 101 height 18
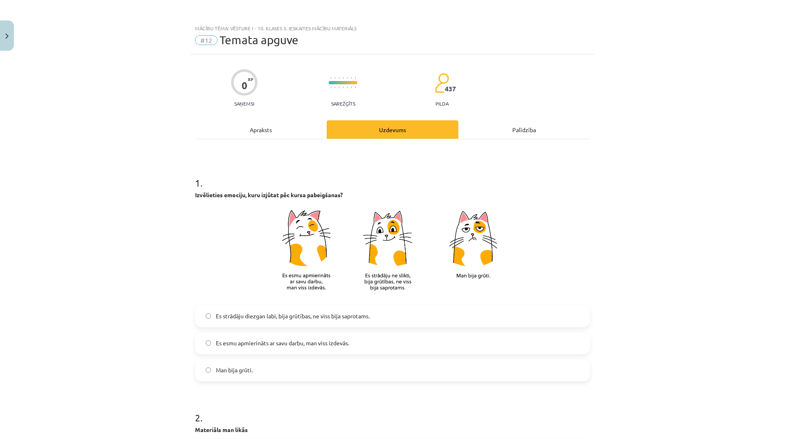
scroll to position [123, 0]
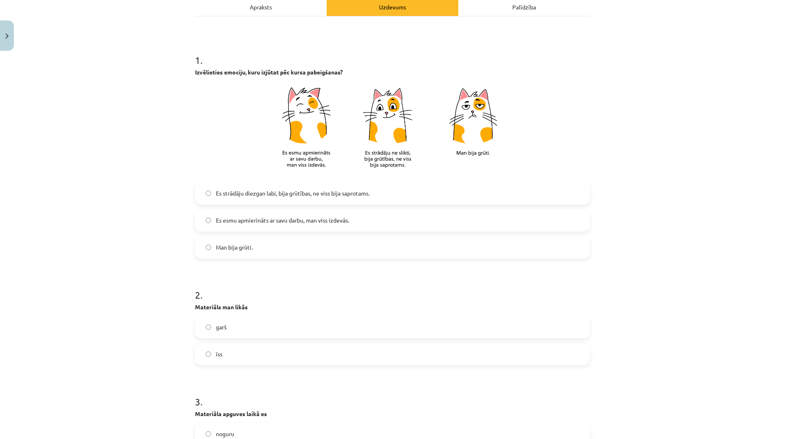
click at [325, 196] on span "Es strādāju diezgan labi, bija grūtības, ne viss bija saprotams." at bounding box center [293, 193] width 154 height 9
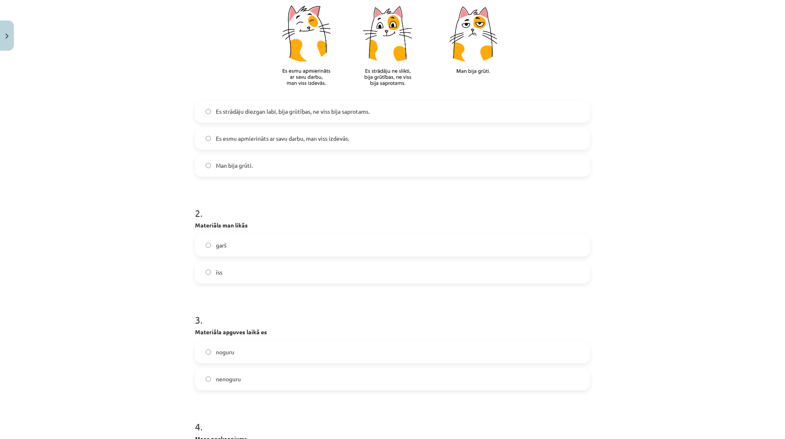
scroll to position [245, 0]
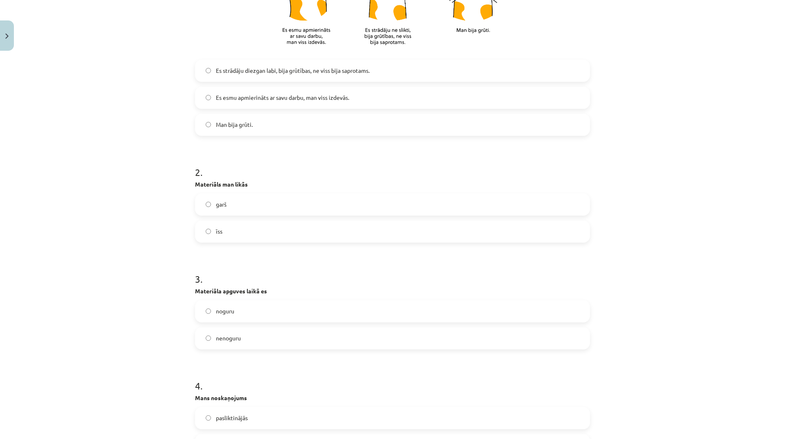
click at [270, 206] on label "garš" at bounding box center [392, 204] width 393 height 20
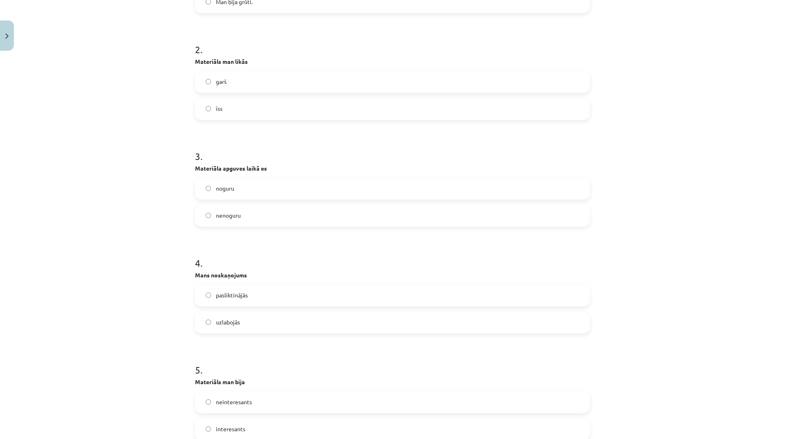
click at [252, 184] on label "noguru" at bounding box center [392, 188] width 393 height 20
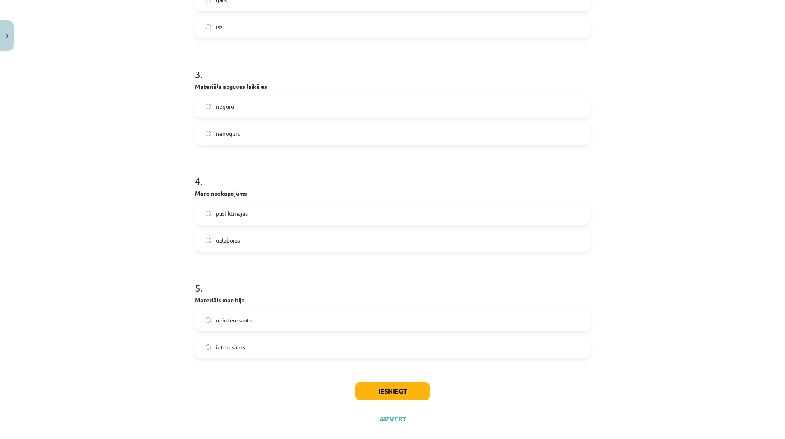
click at [248, 215] on label "pasliktinājās" at bounding box center [392, 213] width 393 height 20
click at [263, 346] on label "interesants" at bounding box center [392, 347] width 393 height 20
click at [377, 394] on button "Iesniegt" at bounding box center [392, 391] width 74 height 18
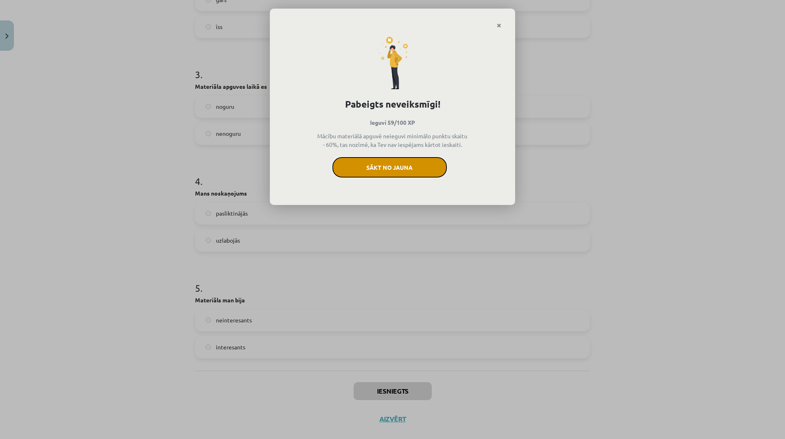
click at [419, 158] on button "Sākt no jauna" at bounding box center [389, 167] width 114 height 20
click at [498, 26] on icon "Close" at bounding box center [499, 26] width 4 height 6
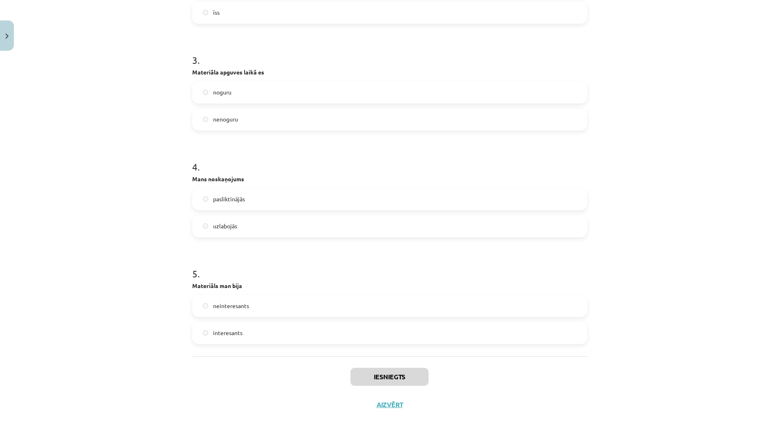
scroll to position [245, 0]
click at [394, 406] on button "Aizvērt" at bounding box center [389, 404] width 31 height 8
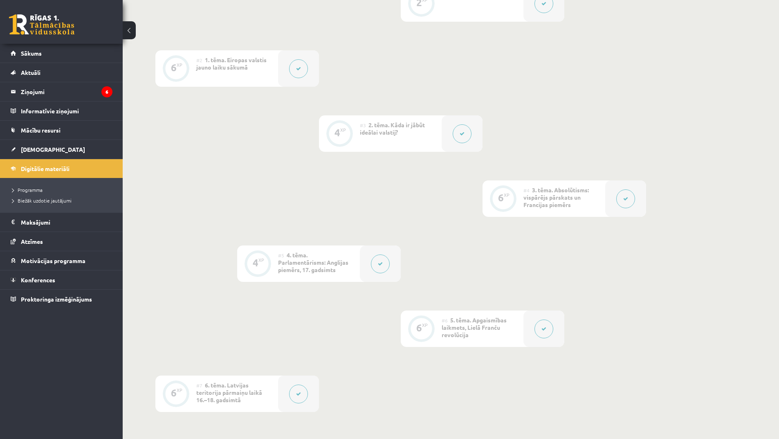
scroll to position [491, 0]
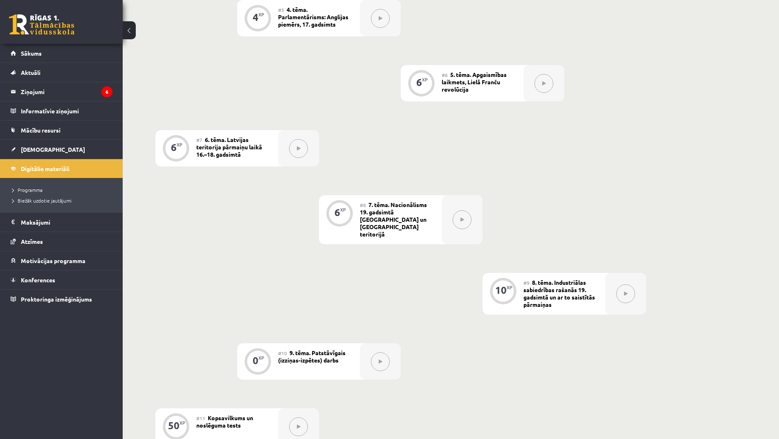
scroll to position [691, 0]
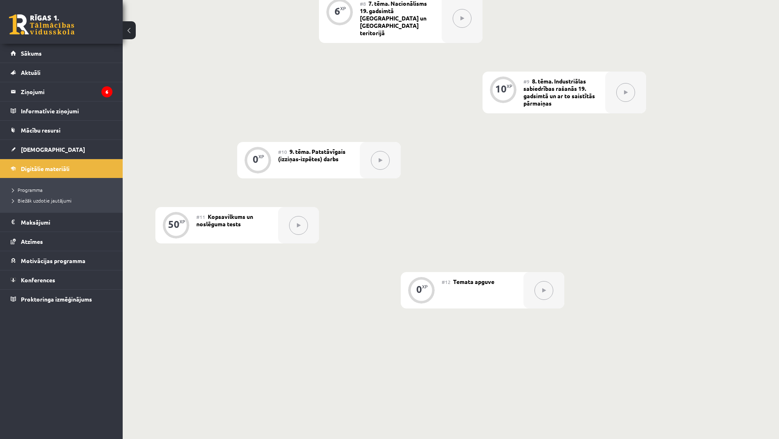
click at [418, 287] on div "0 XP" at bounding box center [421, 289] width 25 height 25
click at [542, 288] on icon at bounding box center [544, 290] width 4 height 5
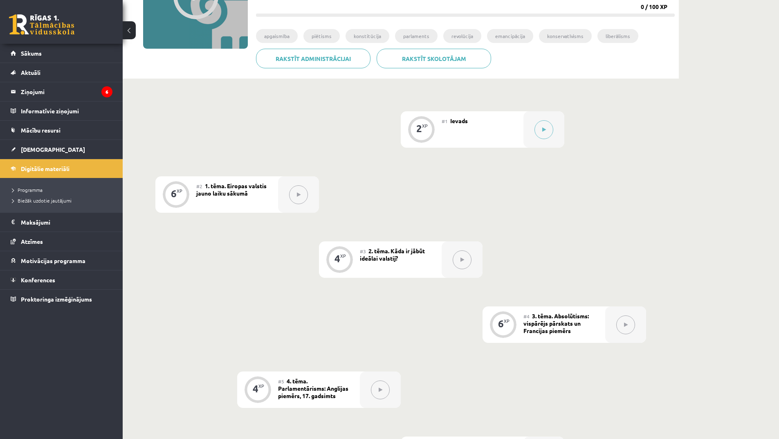
scroll to position [0, 0]
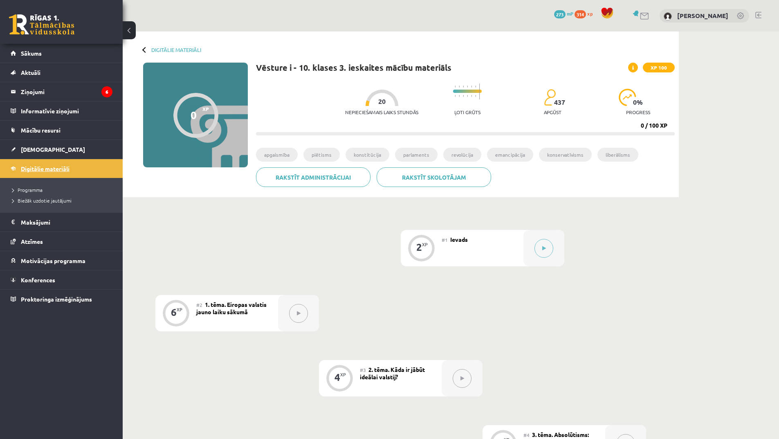
click at [70, 168] on span "Digitālie materiāli" at bounding box center [45, 168] width 49 height 7
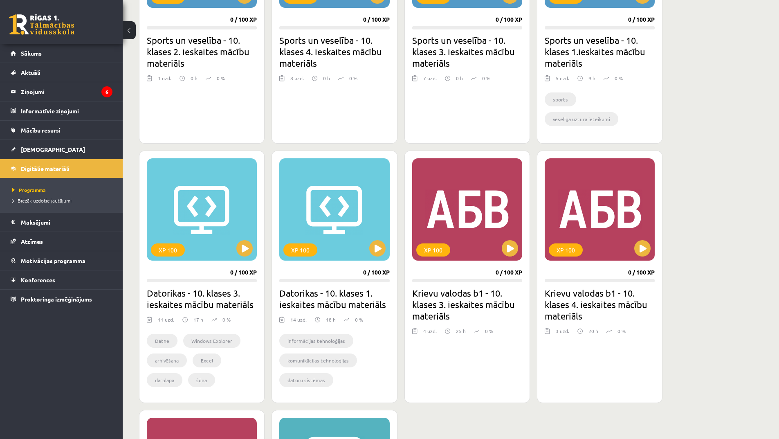
scroll to position [818, 0]
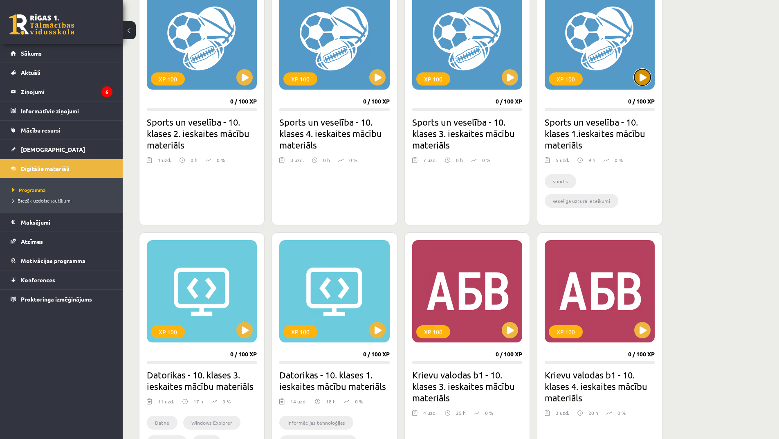
click at [643, 78] on button at bounding box center [642, 77] width 16 height 16
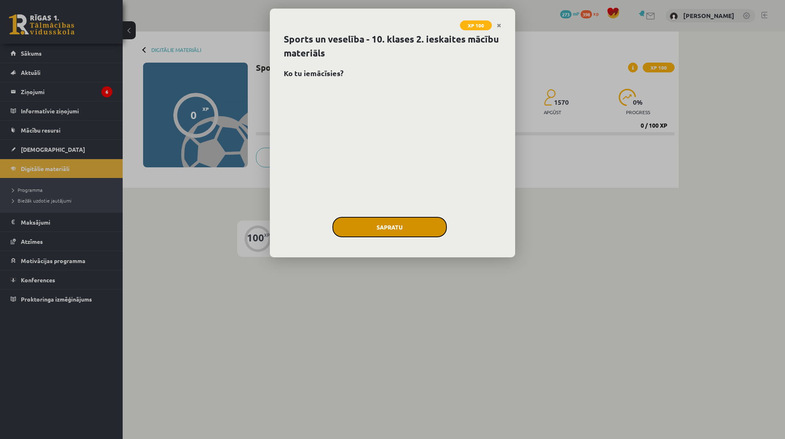
click at [373, 232] on button "Sapratu" at bounding box center [389, 227] width 114 height 20
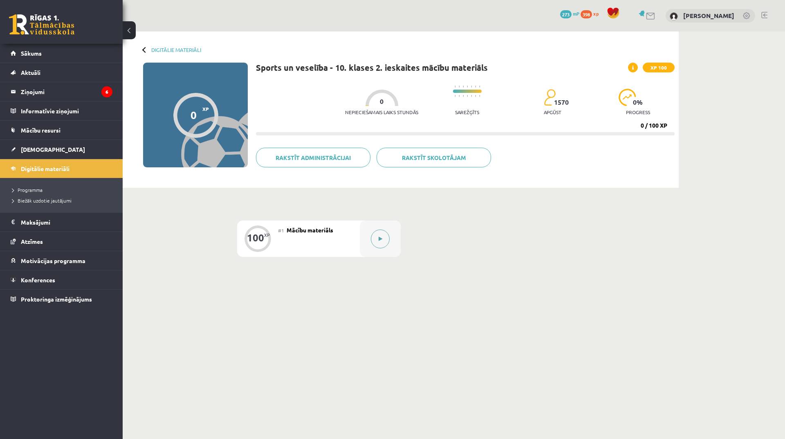
click at [373, 235] on button at bounding box center [380, 238] width 19 height 19
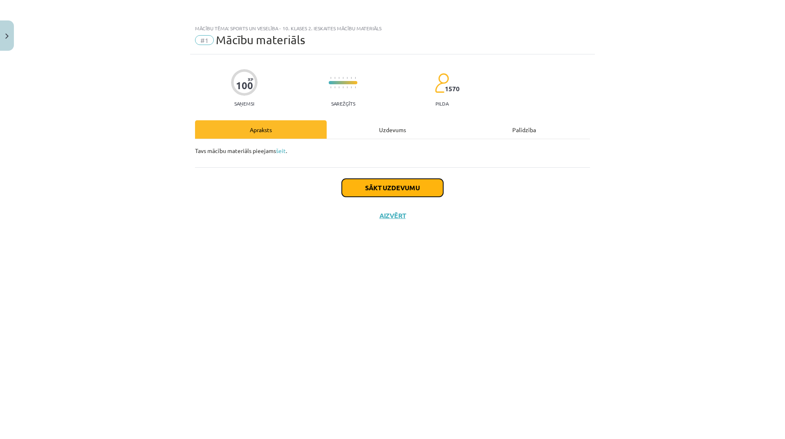
click at [400, 191] on button "Sākt uzdevumu" at bounding box center [392, 188] width 101 height 18
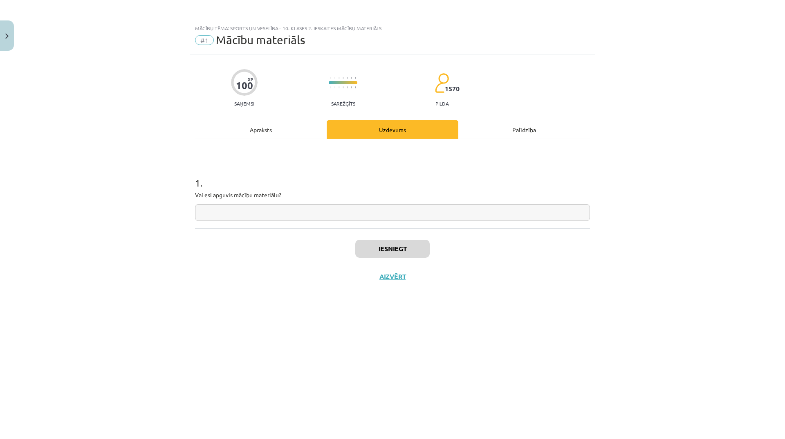
click at [368, 215] on input "text" at bounding box center [392, 212] width 395 height 17
type input "**"
click at [411, 256] on button "Iesniegt" at bounding box center [392, 249] width 74 height 18
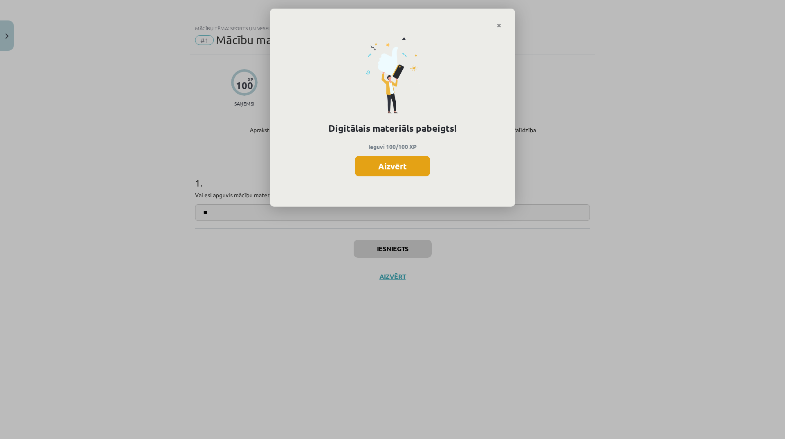
click at [382, 171] on button "Aizvērt" at bounding box center [392, 166] width 75 height 20
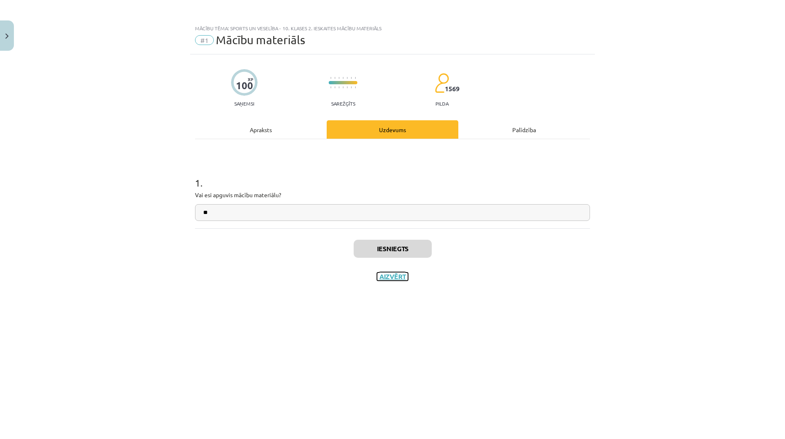
click at [403, 277] on button "Aizvērt" at bounding box center [392, 276] width 31 height 8
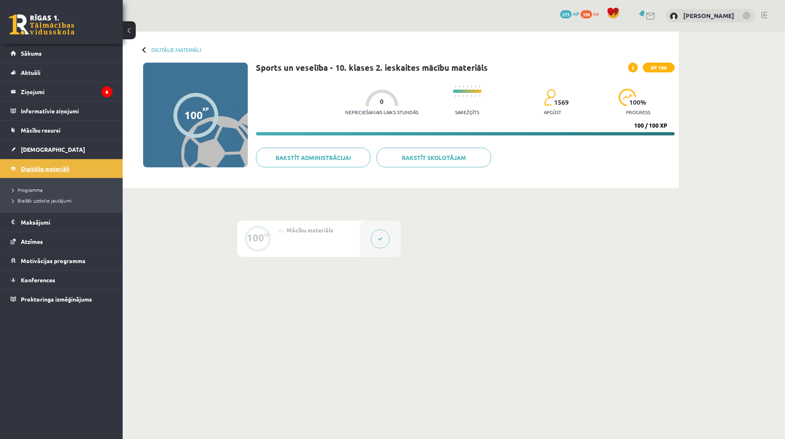
click at [47, 163] on link "Digitālie materiāli" at bounding box center [62, 168] width 102 height 19
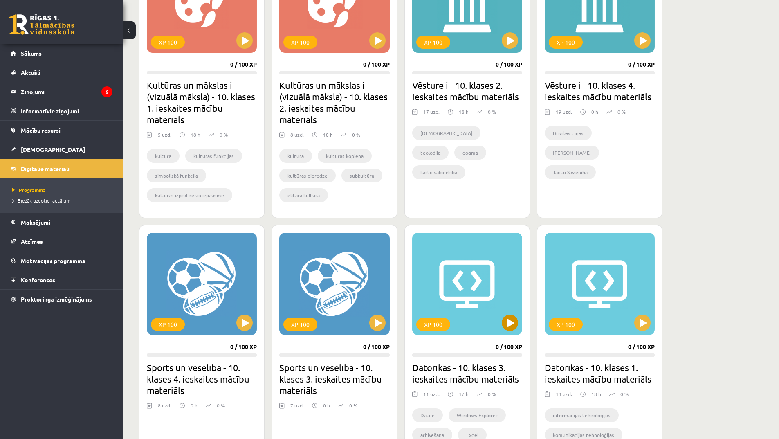
scroll to position [695, 0]
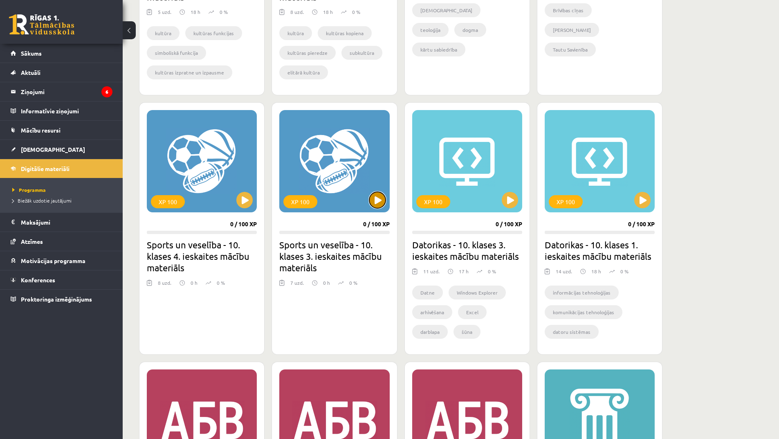
click at [382, 195] on button at bounding box center [377, 200] width 16 height 16
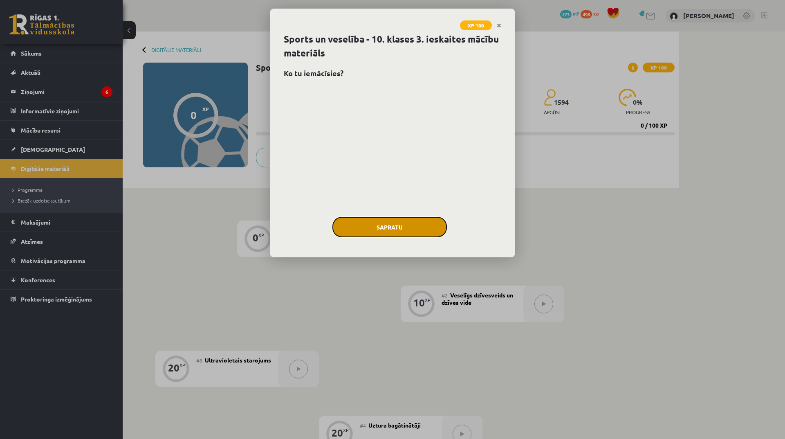
click at [399, 226] on button "Sapratu" at bounding box center [389, 227] width 114 height 20
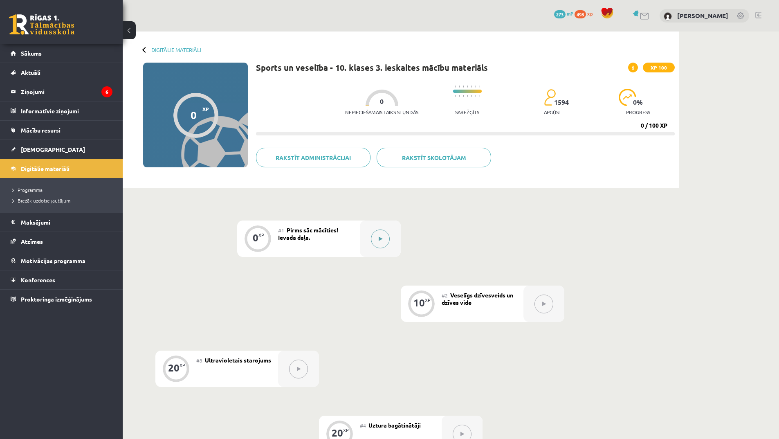
click at [379, 240] on icon at bounding box center [381, 238] width 4 height 5
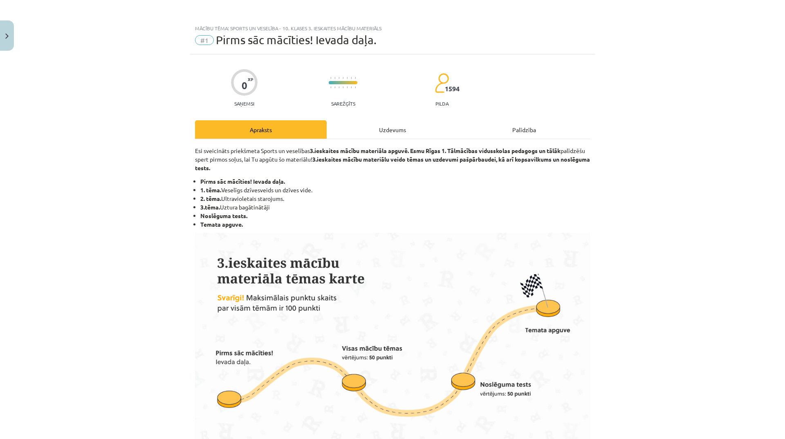
click at [404, 126] on div "Uzdevums" at bounding box center [393, 129] width 132 height 18
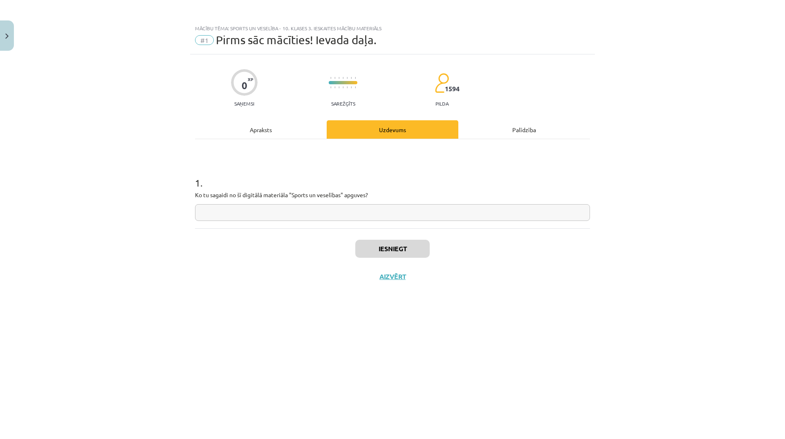
click at [327, 214] on input "text" at bounding box center [392, 212] width 395 height 17
type input "**********"
click at [399, 249] on button "Iesniegt" at bounding box center [392, 249] width 74 height 18
click at [418, 282] on button "Nākamā nodarbība" at bounding box center [392, 281] width 80 height 19
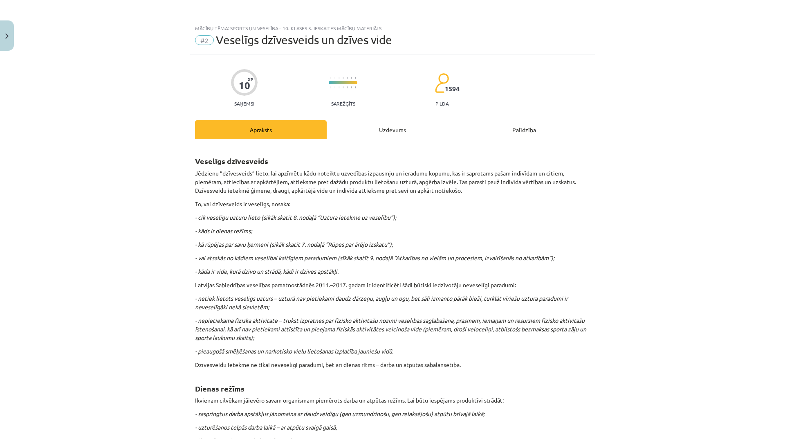
click at [392, 132] on div "Uzdevums" at bounding box center [393, 129] width 132 height 18
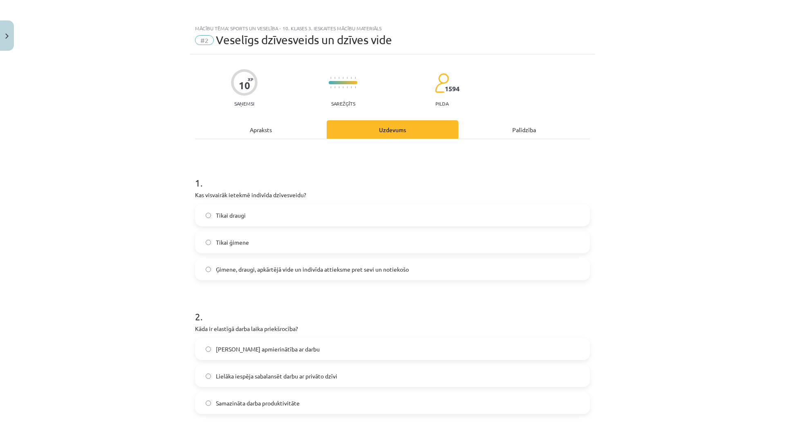
scroll to position [20, 0]
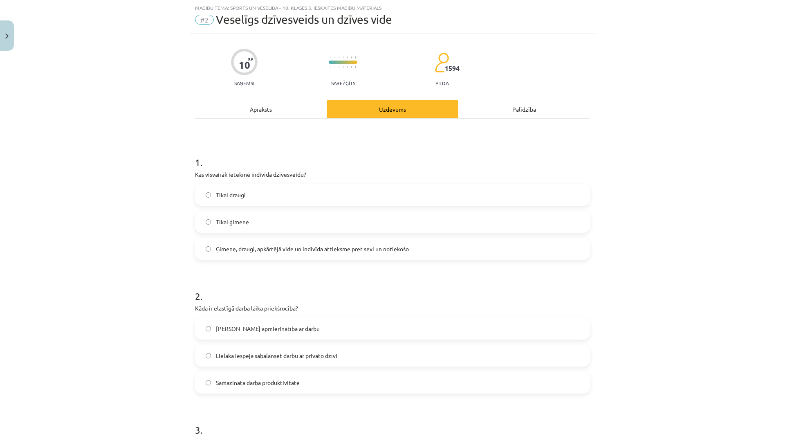
click at [332, 250] on span "Ģimene, draugi, apkārtējā vide un indivīda attieksme pret sevi un notiekošo" at bounding box center [312, 248] width 193 height 9
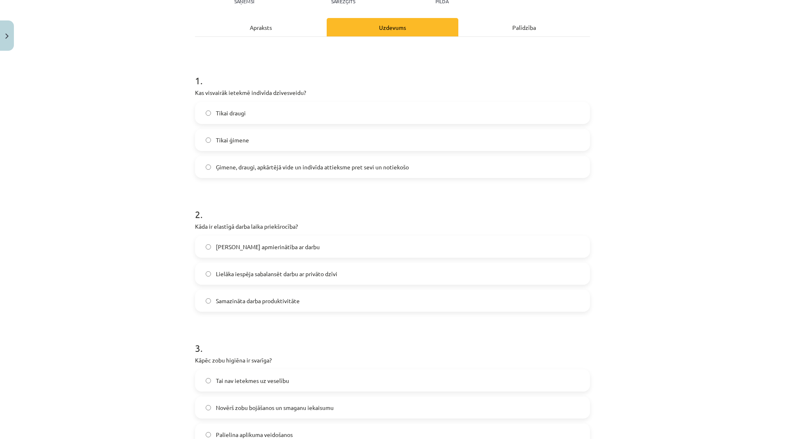
click at [343, 273] on label "Lielāka iespēja sabalansēt darbu ar privāto dzīvi" at bounding box center [392, 273] width 393 height 20
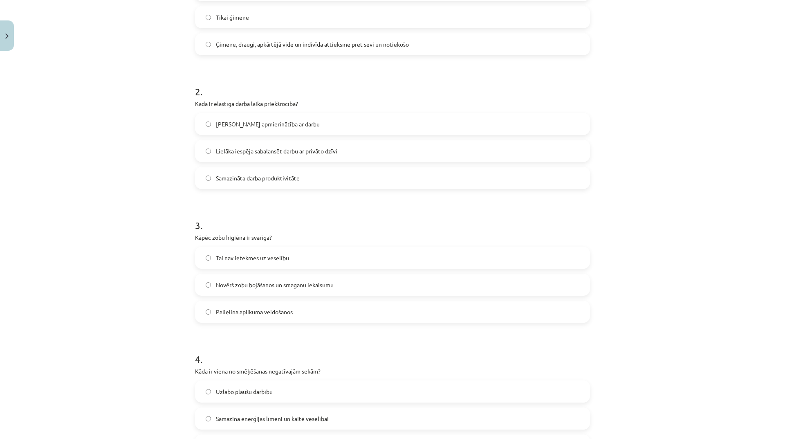
click at [333, 288] on label "Novērš zobu bojāšanos un smaganu iekaisumu" at bounding box center [392, 284] width 393 height 20
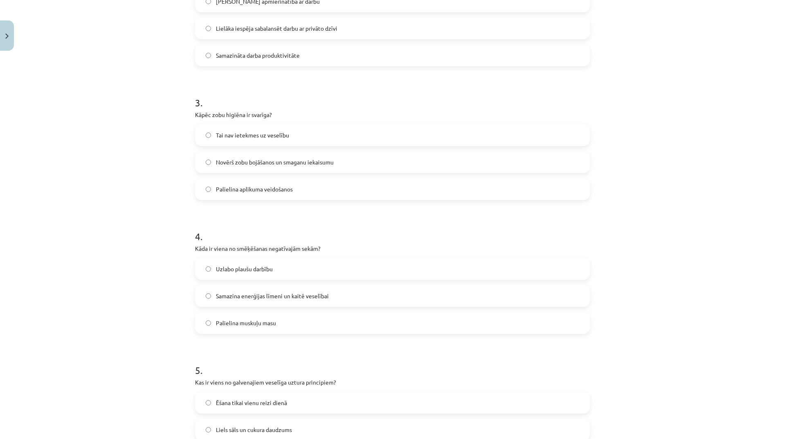
scroll to position [429, 0]
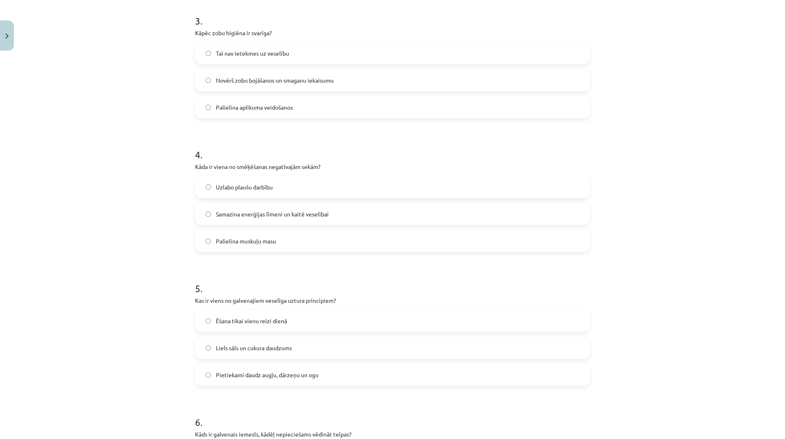
click at [321, 213] on span "Samazina enerģijas līmeni un kaitē veselībai" at bounding box center [272, 214] width 113 height 9
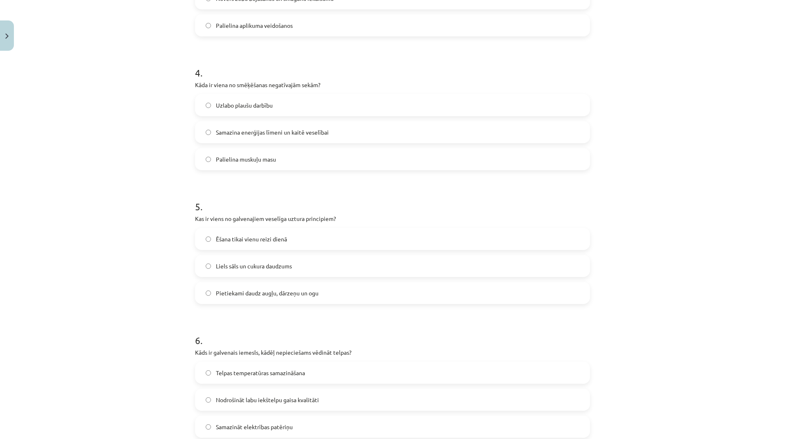
click at [327, 291] on label "Pietiekami daudz augļu, dārzeņu un ogu" at bounding box center [392, 293] width 393 height 20
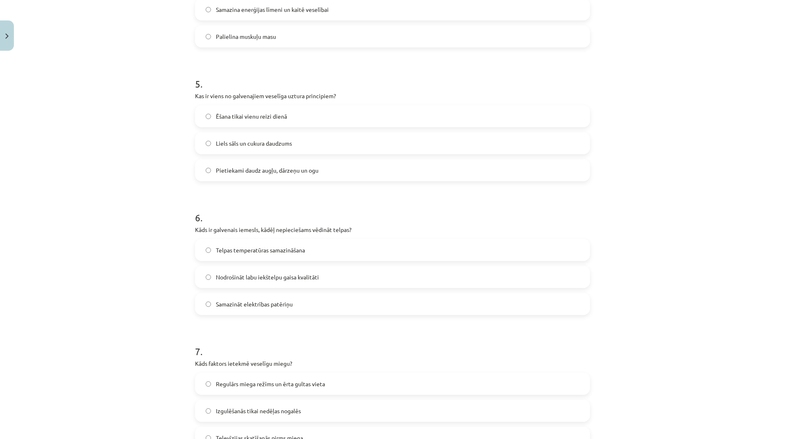
click at [332, 279] on label "Nodrošināt labu iekštelpu gaisa kvalitāti" at bounding box center [392, 277] width 393 height 20
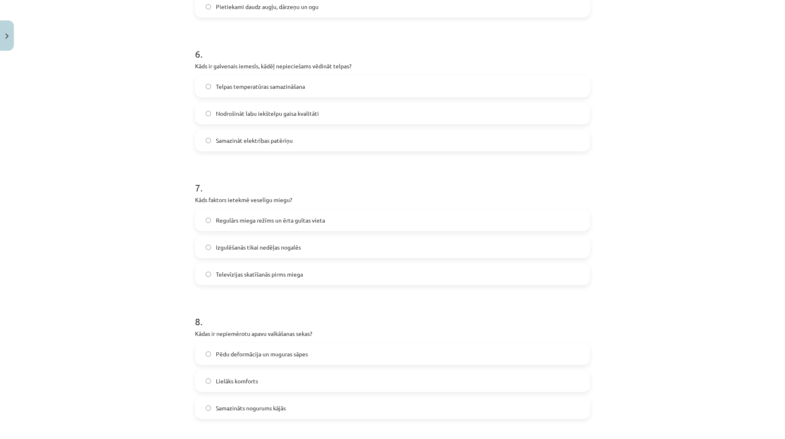
click at [317, 220] on span "Regulārs miega režīms un ērta gultas vieta" at bounding box center [270, 220] width 109 height 9
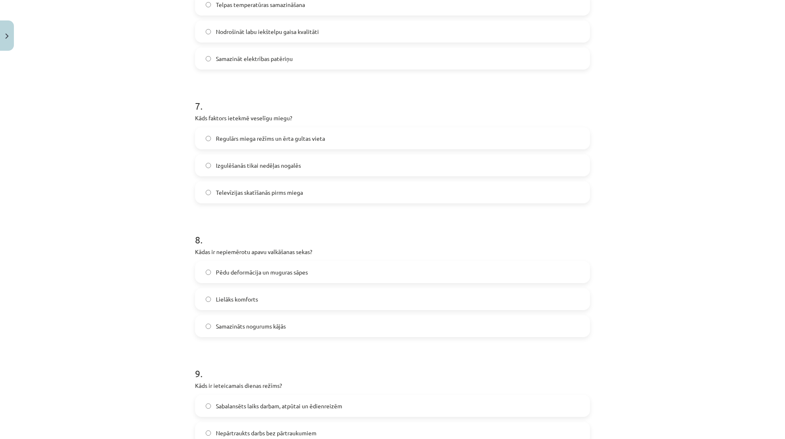
scroll to position [961, 0]
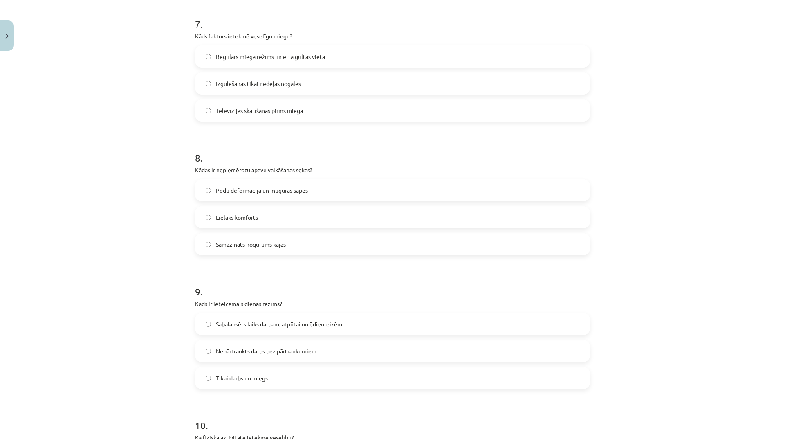
click at [371, 199] on label "Pēdu deformācija un muguras sāpes" at bounding box center [392, 190] width 393 height 20
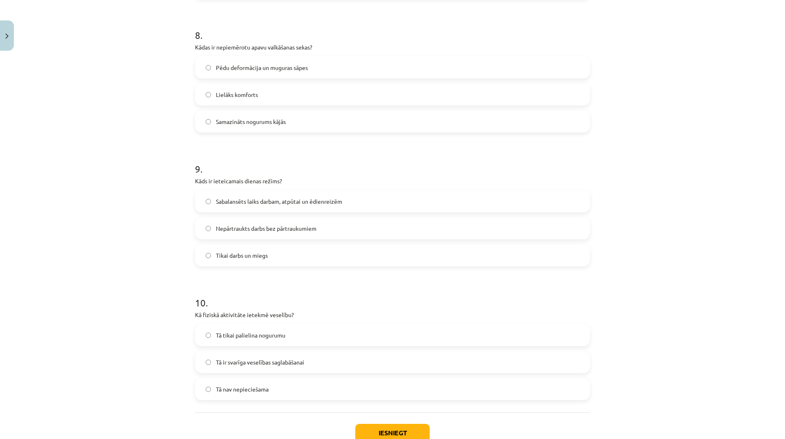
click at [391, 204] on label "Sabalansēts laiks darbam, atpūtai un ēdienreizēm" at bounding box center [392, 201] width 393 height 20
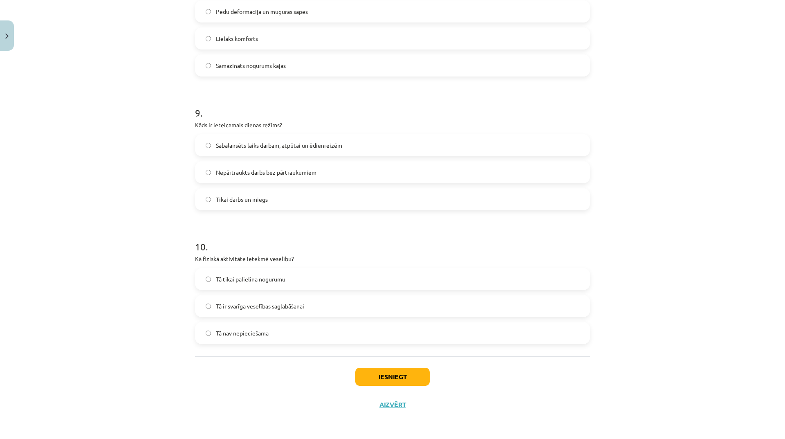
click at [325, 308] on label "Tā ir svarīga veselības saglabāšanai" at bounding box center [392, 306] width 393 height 20
click at [399, 382] on button "Iesniegt" at bounding box center [392, 377] width 74 height 18
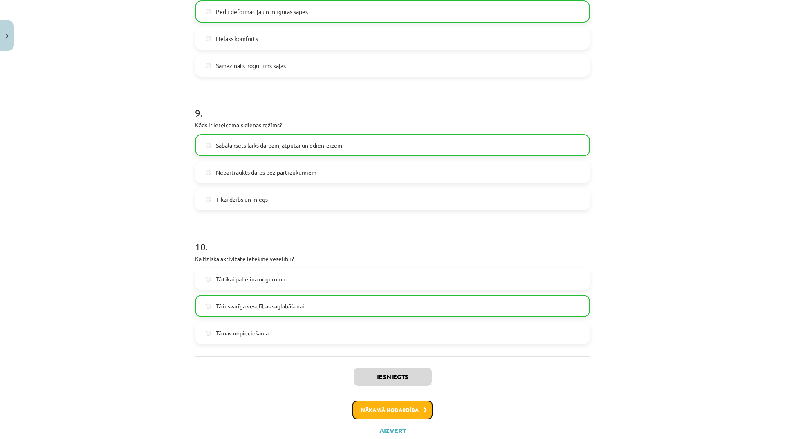
click at [394, 413] on button "Nākamā nodarbība" at bounding box center [392, 409] width 80 height 19
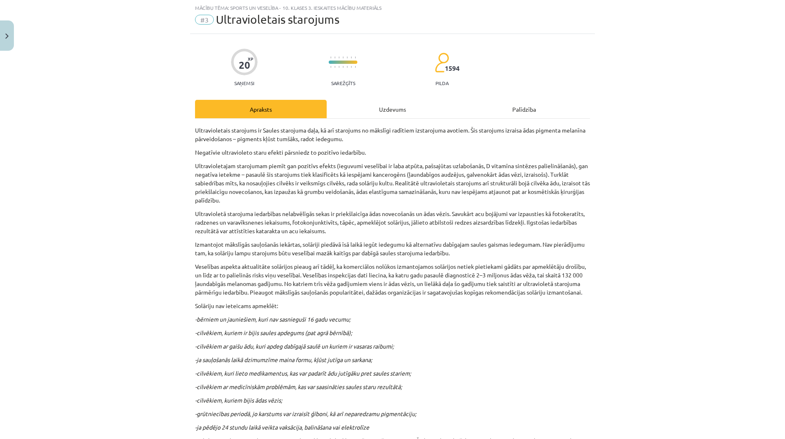
click at [401, 117] on div "Uzdevums" at bounding box center [393, 109] width 132 height 18
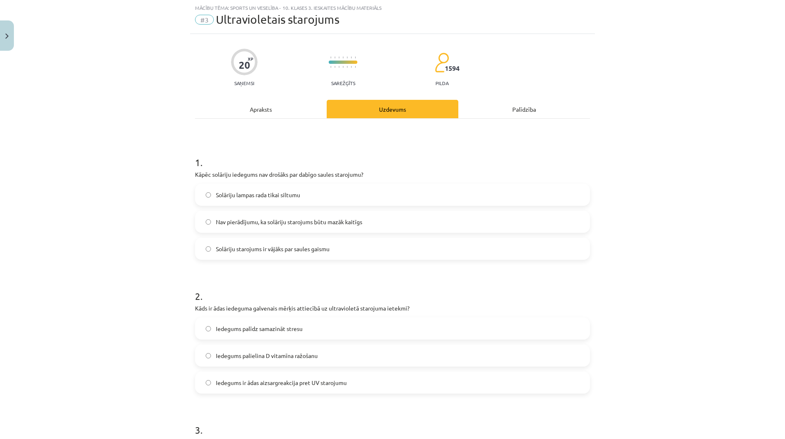
click at [254, 107] on div "Apraksts" at bounding box center [261, 109] width 132 height 18
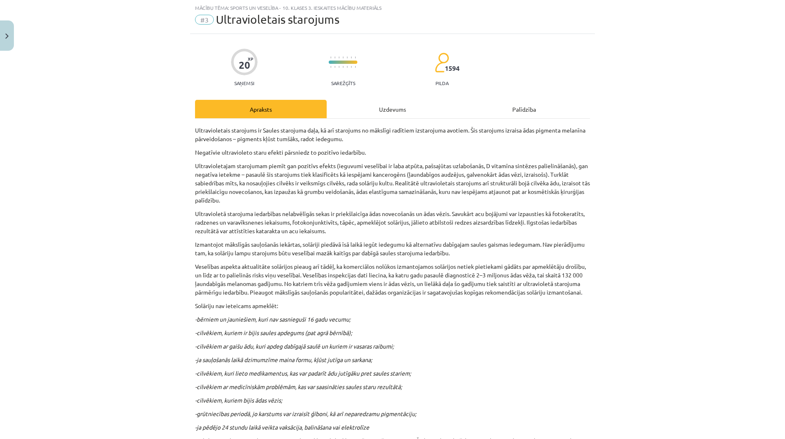
click at [384, 113] on div "Uzdevums" at bounding box center [393, 109] width 132 height 18
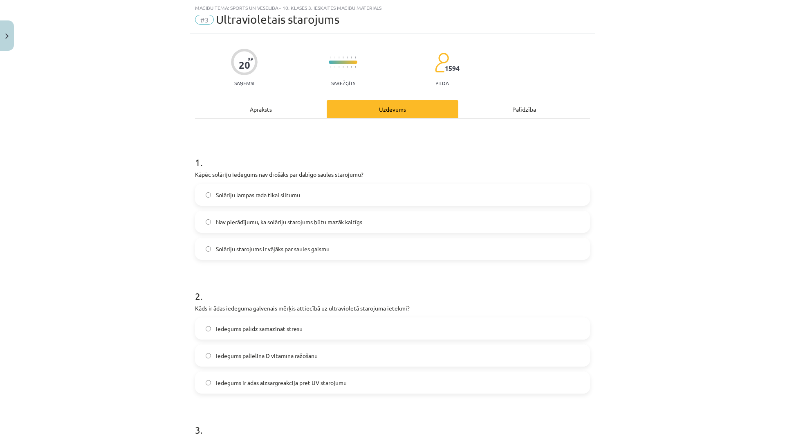
click at [383, 227] on label "Nav pierādījumu, ka solāriju starojums būtu mazāk kaitīgs" at bounding box center [392, 221] width 393 height 20
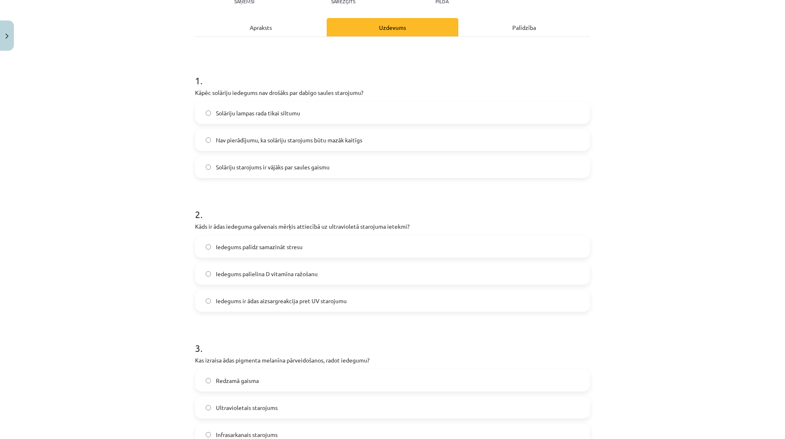
click at [318, 275] on label "Iedegums palielina D vitamīna ražošanu" at bounding box center [392, 273] width 393 height 20
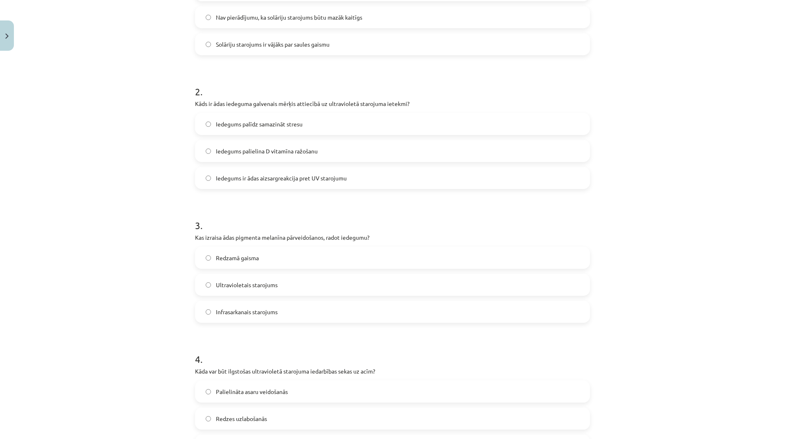
click at [298, 286] on label "Ultravioletais starojums" at bounding box center [392, 284] width 393 height 20
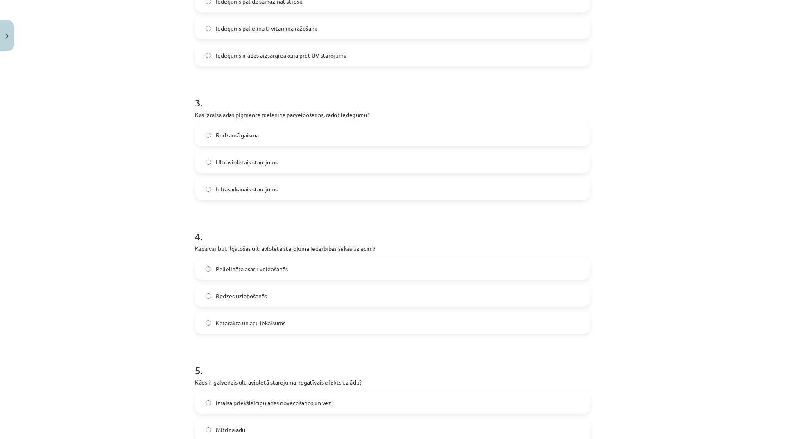
click at [297, 322] on label "Katarakta un acu iekaisums" at bounding box center [392, 322] width 393 height 20
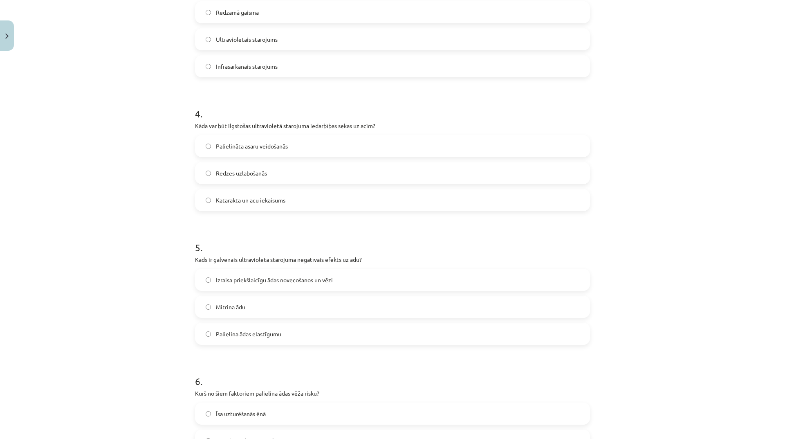
click at [366, 278] on label "Izraisa priekšlaicīgu ādas novecošanos un vēzi" at bounding box center [392, 279] width 393 height 20
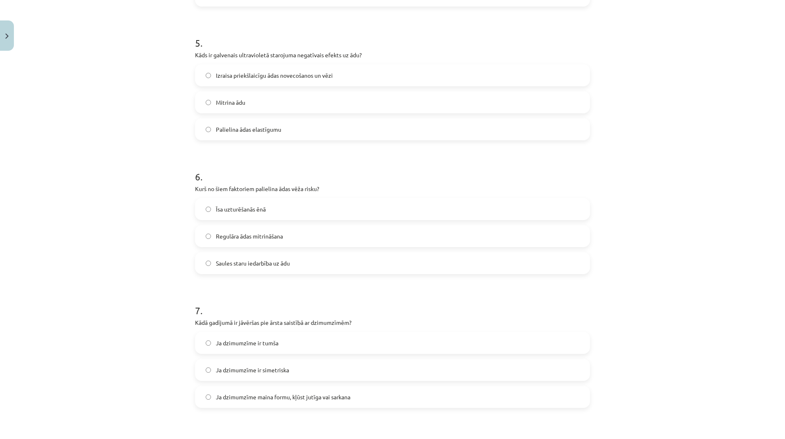
scroll to position [716, 0]
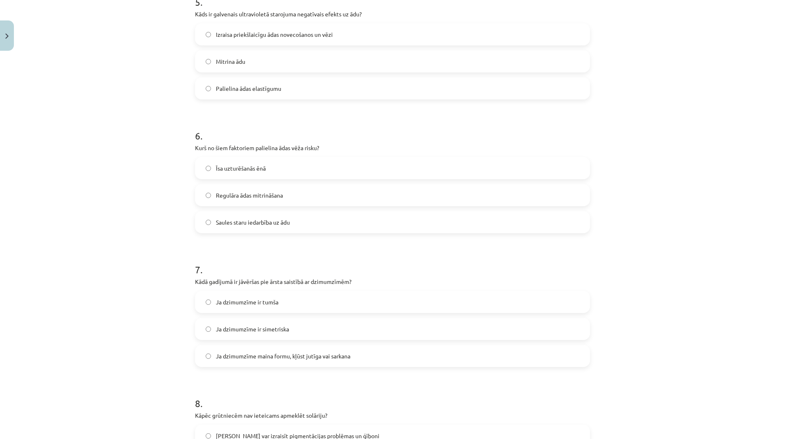
click at [306, 224] on label "Saules staru iedarbība uz ādu" at bounding box center [392, 222] width 393 height 20
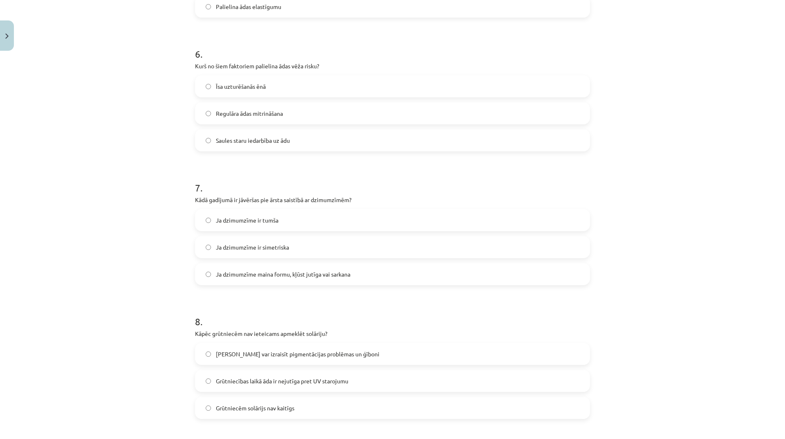
click at [337, 269] on label "Ja dzimumzīme maina formu, kļūst jutīga vai sarkana" at bounding box center [392, 274] width 393 height 20
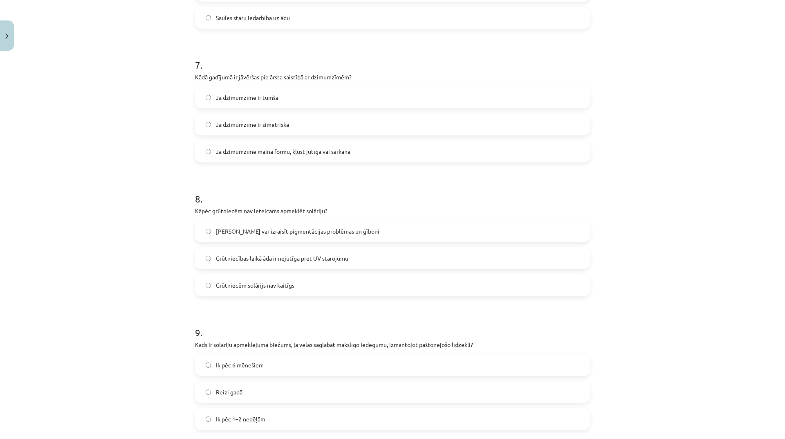
click at [325, 285] on label "Grūtniecēm solārijs nav kaitīgs" at bounding box center [392, 285] width 393 height 20
click at [302, 230] on span "[PERSON_NAME] var izraisīt pigmentācijas problēmas un ģīboni" at bounding box center [298, 231] width 164 height 9
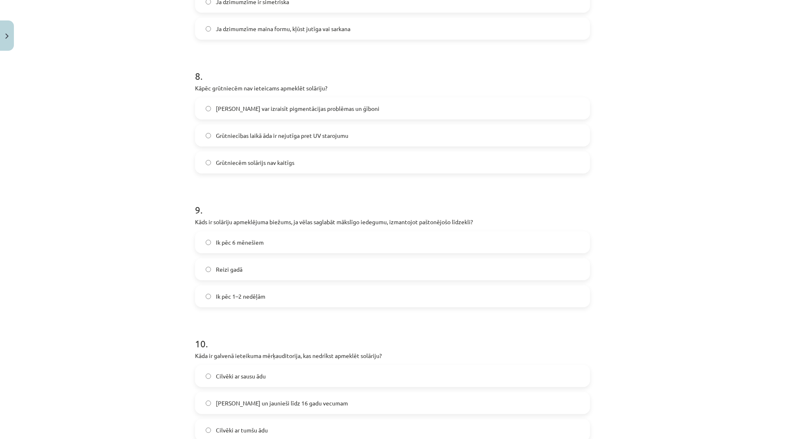
click at [284, 294] on label "Ik pēc 1–2 nedēļām" at bounding box center [392, 296] width 393 height 20
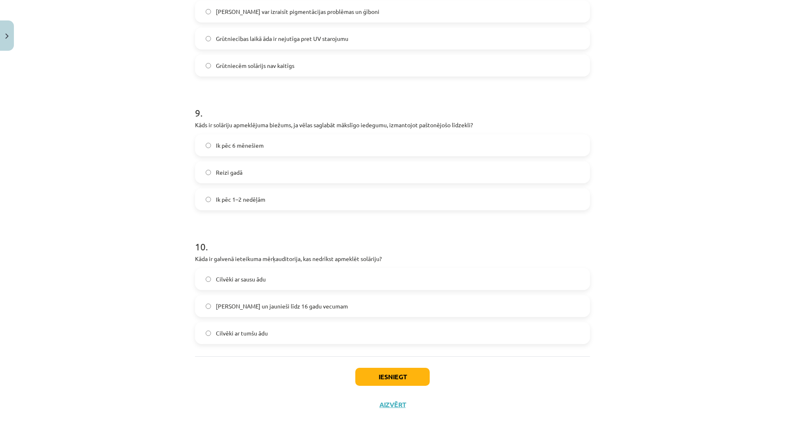
click at [357, 298] on label "[PERSON_NAME] un jaunieši līdz 16 gadu vecumam" at bounding box center [392, 306] width 393 height 20
click at [410, 377] on button "Iesniegt" at bounding box center [392, 377] width 74 height 18
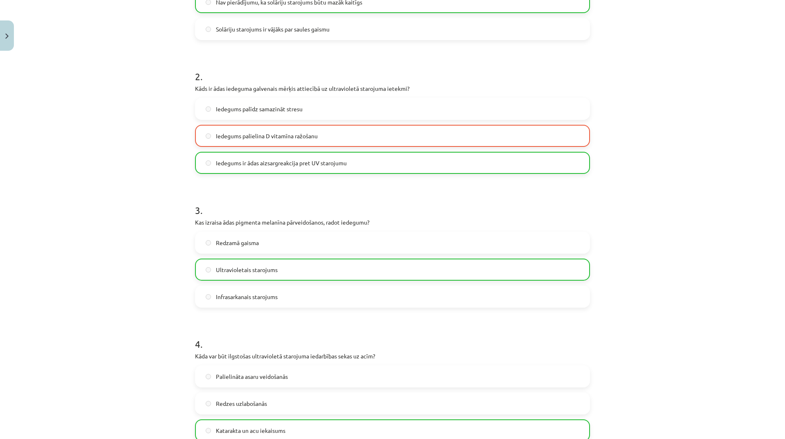
scroll to position [36, 0]
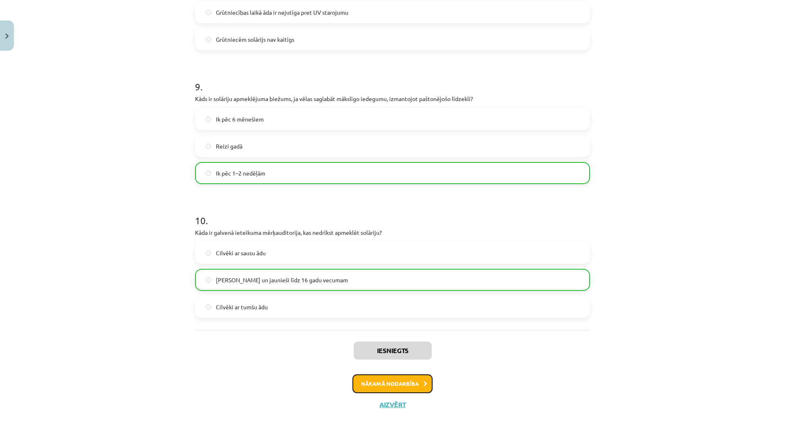
click at [413, 388] on button "Nākamā nodarbība" at bounding box center [392, 383] width 80 height 19
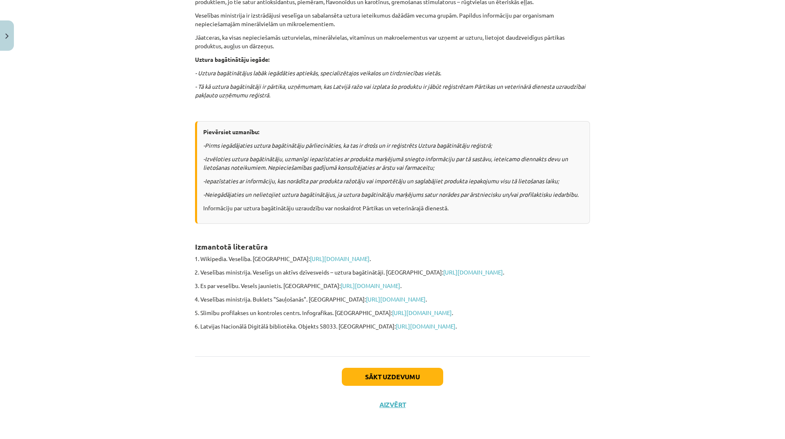
scroll to position [20, 0]
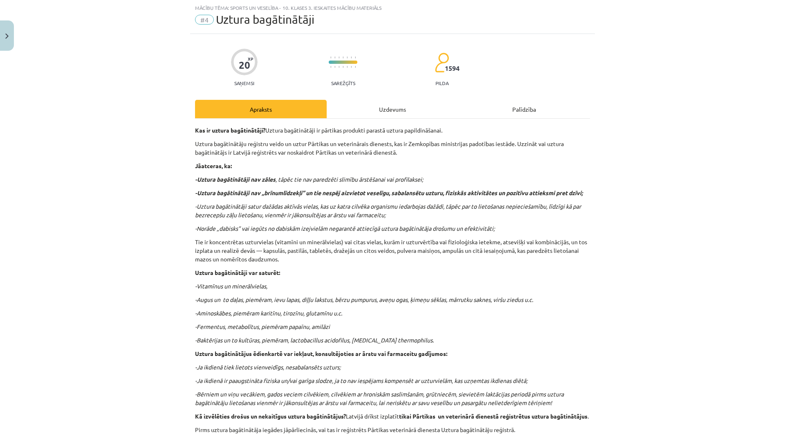
click at [383, 109] on div "Uzdevums" at bounding box center [393, 109] width 132 height 18
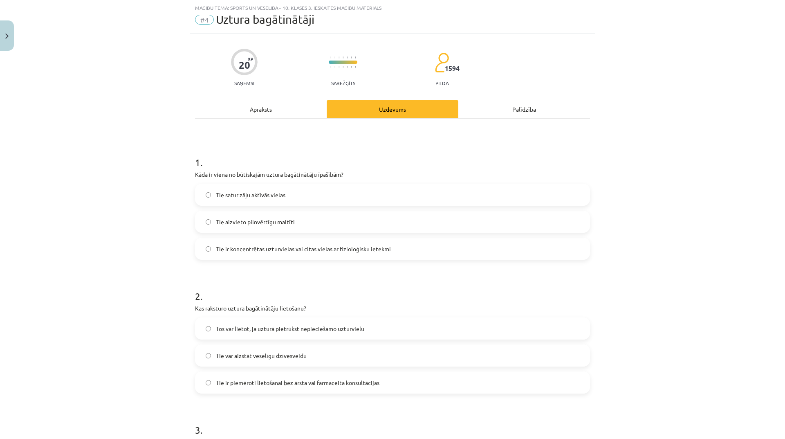
click at [324, 246] on span "Tie ir koncentrētas uzturvielas vai citas vielas ar fizioloģisku ietekmi" at bounding box center [303, 248] width 175 height 9
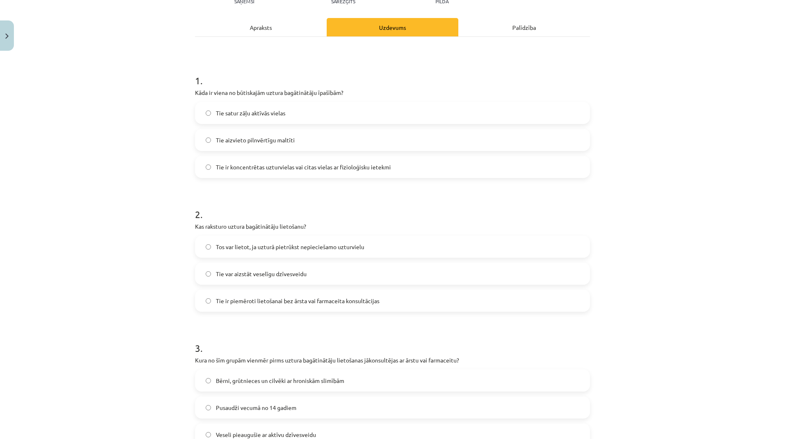
scroll to position [184, 0]
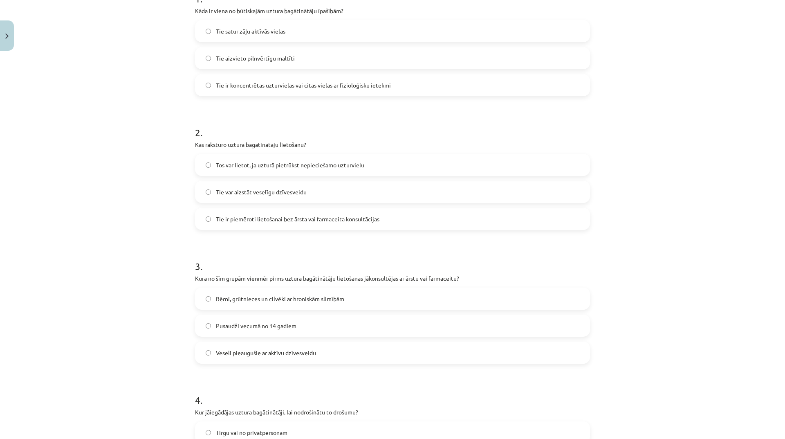
click at [274, 171] on label "Tos var lietot, ja uzturā pietrūkst nepieciešamo uzturvielu" at bounding box center [392, 165] width 393 height 20
click at [280, 217] on span "Tie ir piemēroti lietošanai bez ārsta vai farmaceita konsultācijas" at bounding box center [298, 219] width 164 height 9
click at [276, 220] on span "Tie ir piemēroti lietošanai bez ārsta vai farmaceita konsultācijas" at bounding box center [298, 219] width 164 height 9
click at [242, 164] on span "Tos var lietot, ja uzturā pietrūkst nepieciešamo uzturvielu" at bounding box center [290, 165] width 148 height 9
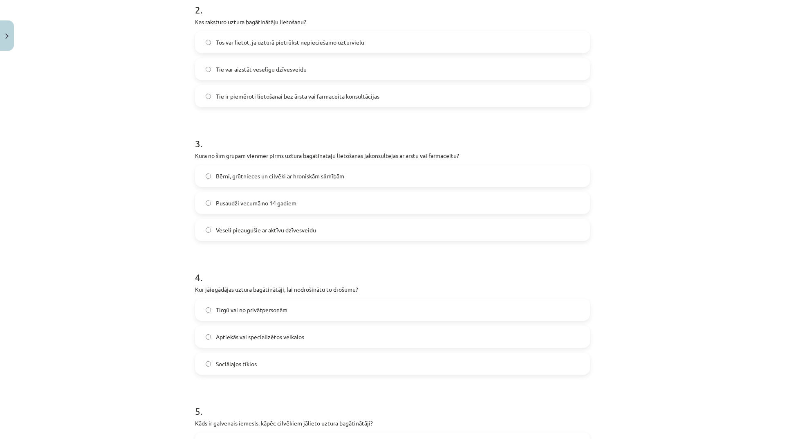
click at [262, 209] on label "Pusaudži vecumā no 14 gadiem" at bounding box center [392, 203] width 393 height 20
click at [261, 179] on span "Bērni, grūtnieces un cilvēki ar hroniskām slimībām" at bounding box center [280, 176] width 128 height 9
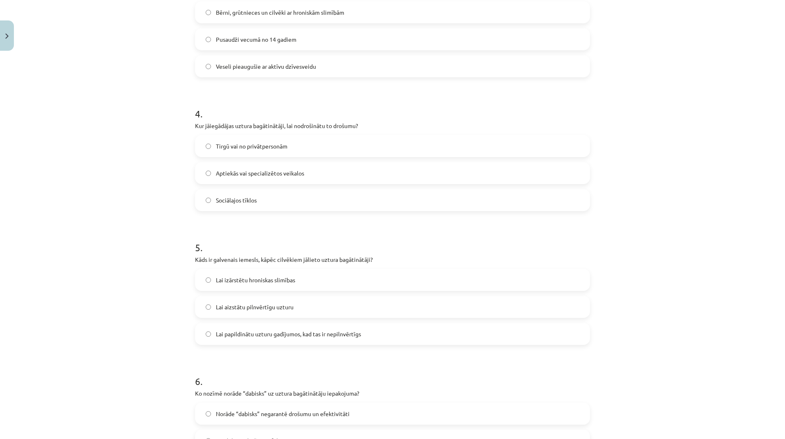
scroll to position [388, 0]
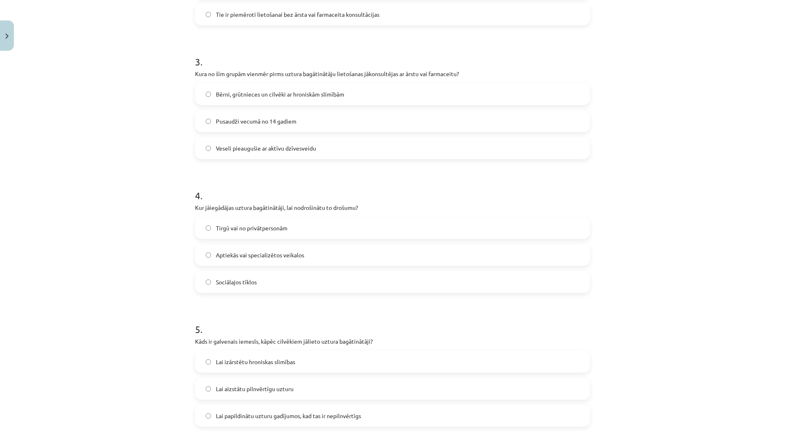
click at [303, 259] on label "Aptiekās vai specializētos veikalos" at bounding box center [392, 254] width 393 height 20
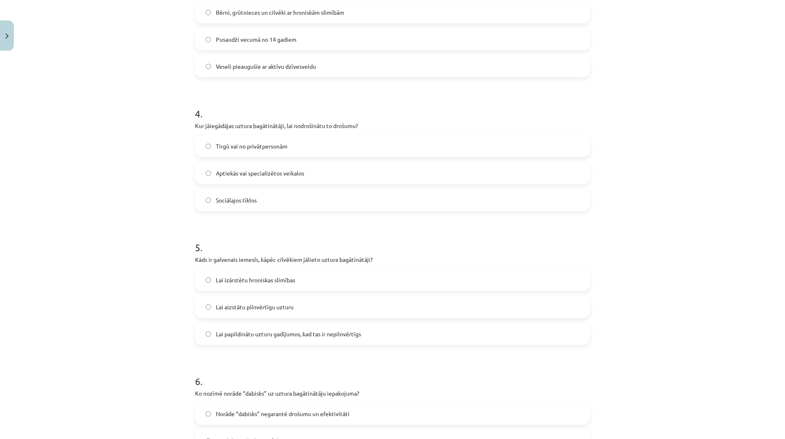
scroll to position [593, 0]
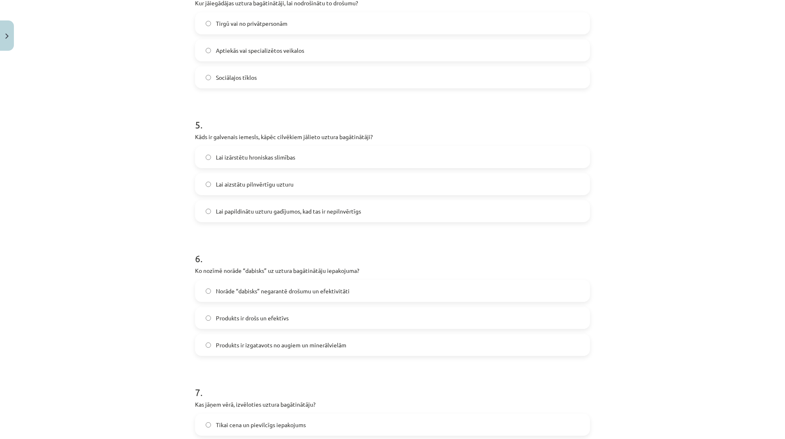
click at [387, 213] on label "Lai papildinātu uzturu gadījumos, kad tas ir nepilnvērtīgs" at bounding box center [392, 211] width 393 height 20
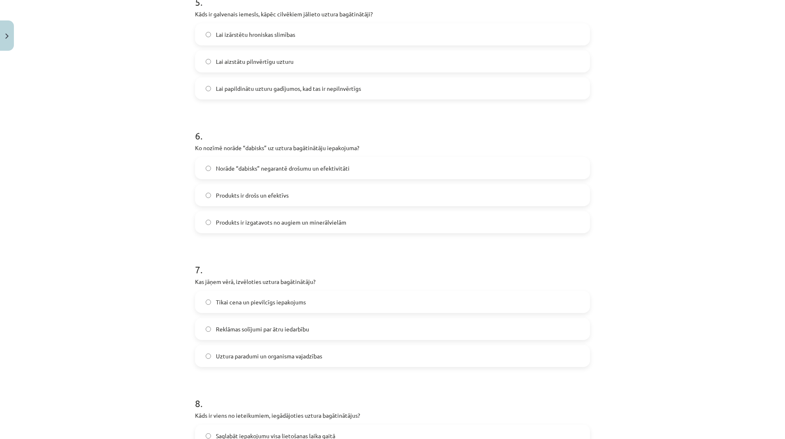
click at [351, 220] on label "Produkts ir izgatavots no augiem un minerālvielām" at bounding box center [392, 222] width 393 height 20
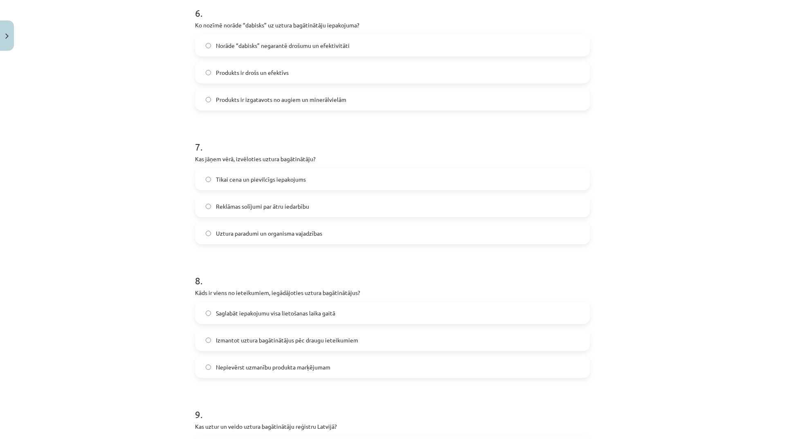
click at [357, 234] on label "Uztura paradumi un organisma vajadzības" at bounding box center [392, 233] width 393 height 20
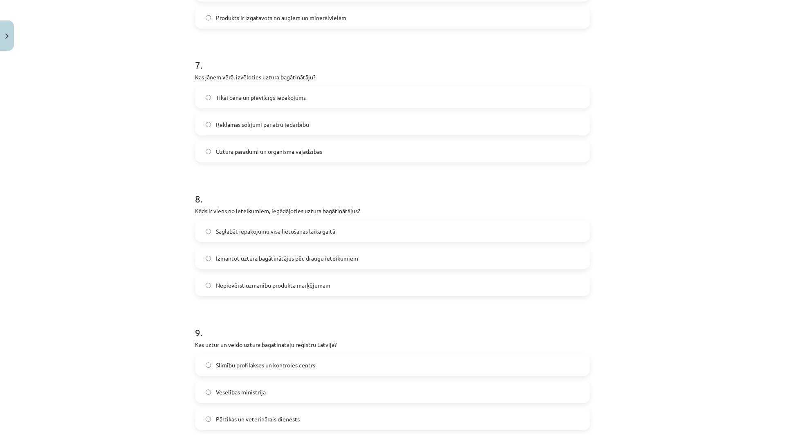
drag, startPoint x: 338, startPoint y: 229, endPoint x: 330, endPoint y: 236, distance: 10.7
click at [340, 230] on label "Saglabāt iepakojumu visa lietošanas laika gaitā" at bounding box center [392, 231] width 393 height 20
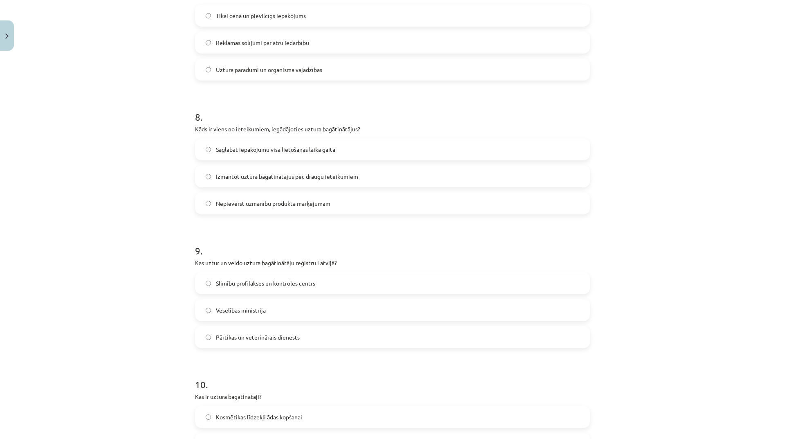
scroll to position [1083, 0]
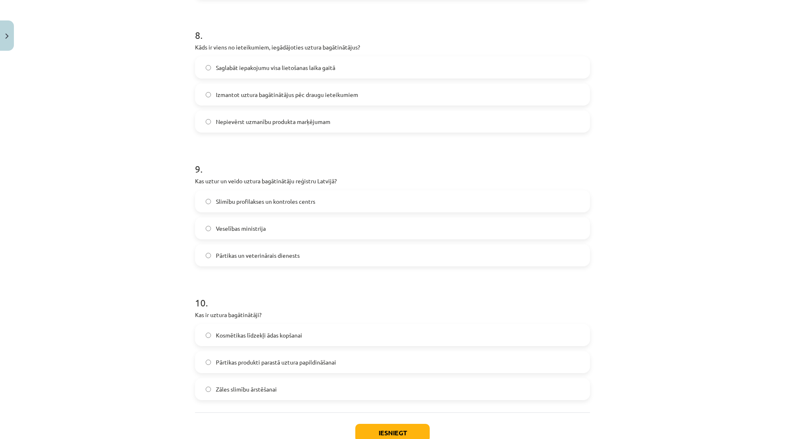
click at [312, 227] on label "Veselības ministrija" at bounding box center [392, 228] width 393 height 20
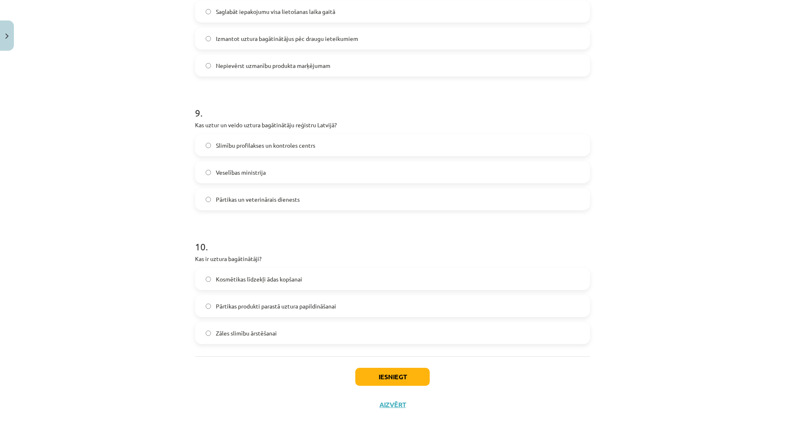
click at [308, 307] on span "Pārtikas produkti parastā uztura papildināšanai" at bounding box center [276, 306] width 120 height 9
click at [394, 377] on button "Iesniegt" at bounding box center [392, 377] width 74 height 18
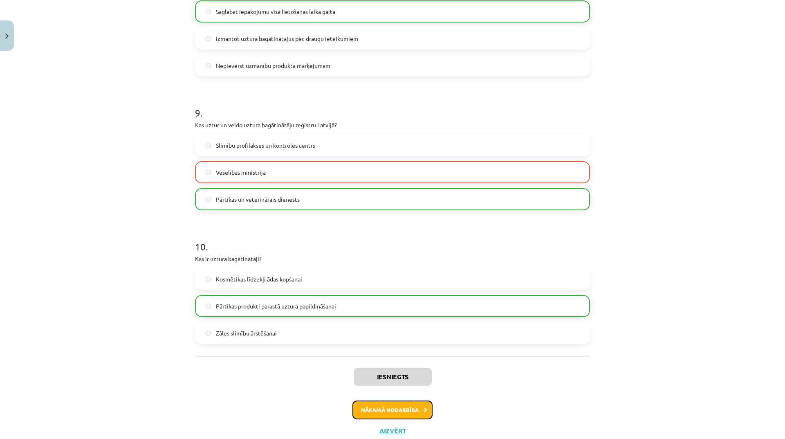
click at [401, 413] on button "Nākamā nodarbība" at bounding box center [392, 409] width 80 height 19
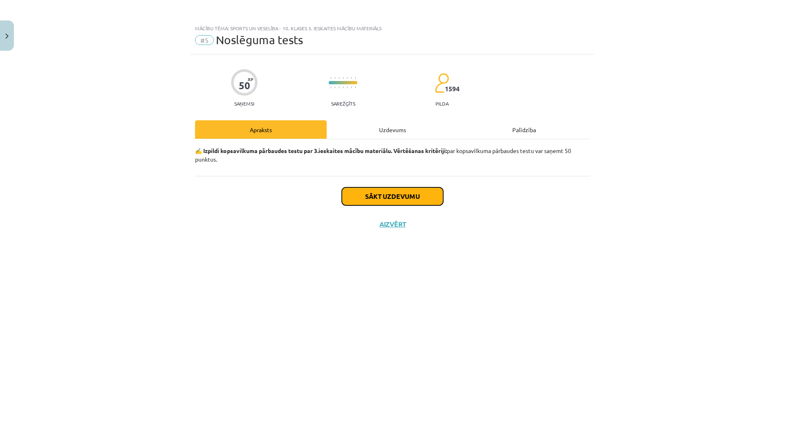
click at [413, 197] on button "Sākt uzdevumu" at bounding box center [392, 196] width 101 height 18
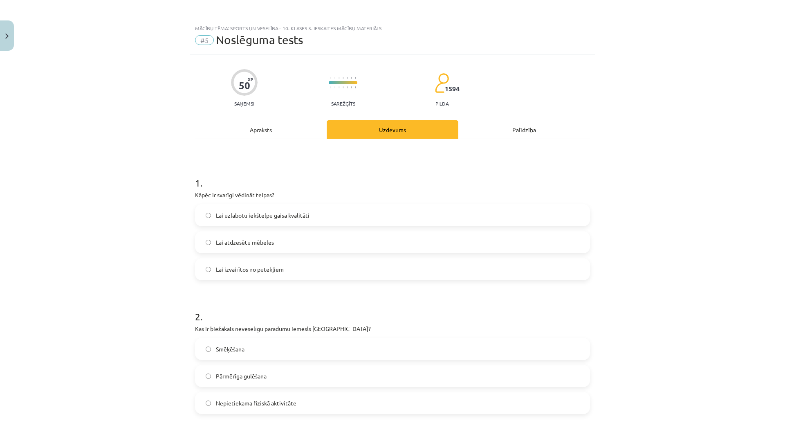
click at [319, 212] on label "Lai uzlabotu iekštelpu gaisa kvalitāti" at bounding box center [392, 215] width 393 height 20
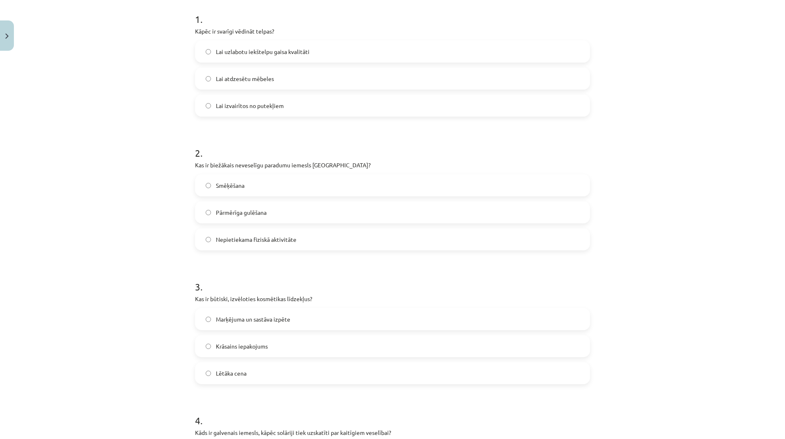
click at [305, 188] on label "Smēķēšana" at bounding box center [392, 185] width 393 height 20
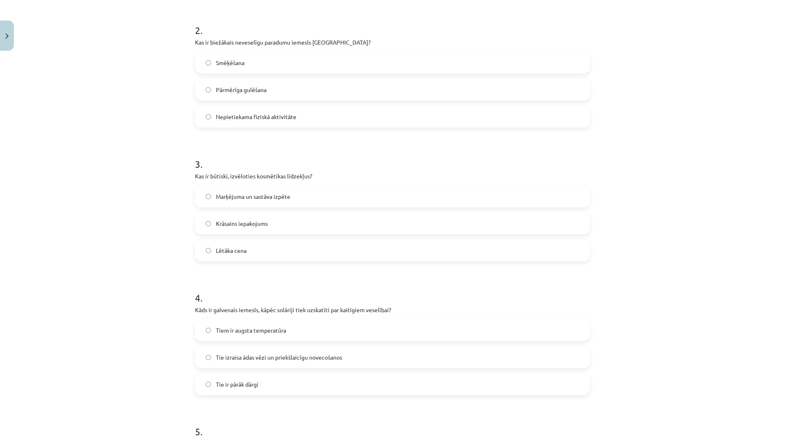
click at [292, 114] on span "Nepietiekama fiziskā aktivitāte" at bounding box center [256, 116] width 81 height 9
click at [239, 66] on span "Smēķēšana" at bounding box center [230, 62] width 29 height 9
click at [298, 201] on label "Marķējuma un sastāva izpēte" at bounding box center [392, 196] width 393 height 20
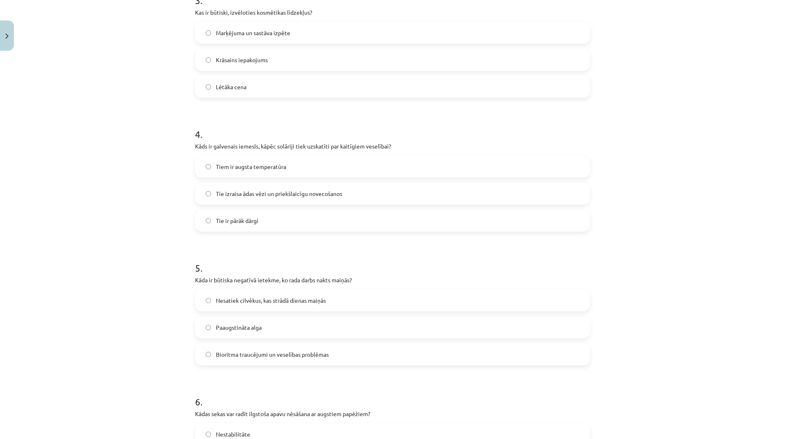
click at [346, 197] on label "Tie izraisa ādas vēzi un priekšlaicīgu novecošanos" at bounding box center [392, 193] width 393 height 20
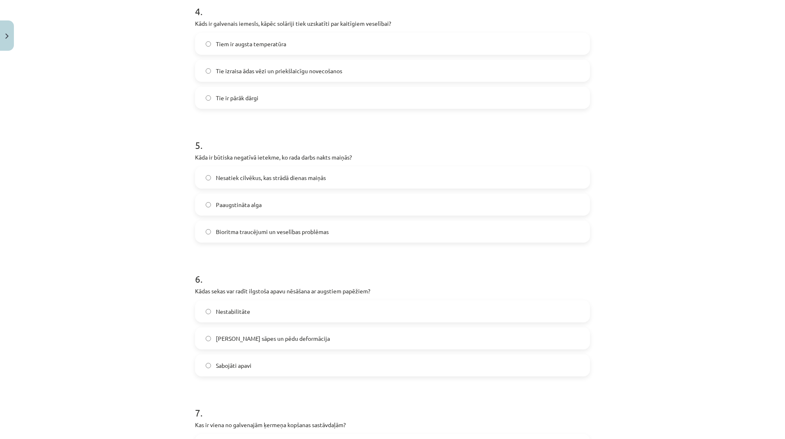
click at [322, 233] on span "Bioritma traucējumi un veselības problēmas" at bounding box center [272, 231] width 113 height 9
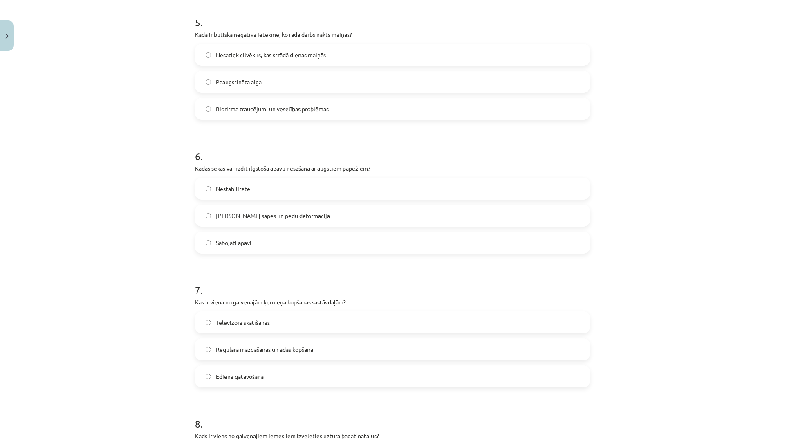
click at [320, 209] on label "[PERSON_NAME] sāpes un pēdu deformācija" at bounding box center [392, 215] width 393 height 20
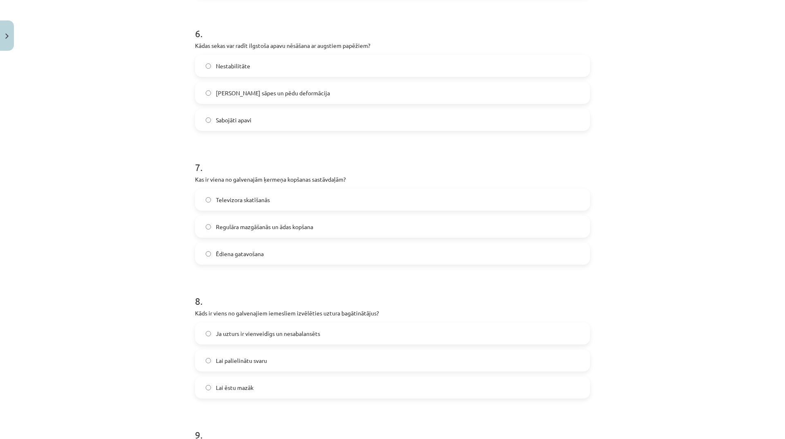
click at [322, 226] on label "Regulāra mazgāšanās un ādas kopšana" at bounding box center [392, 226] width 393 height 20
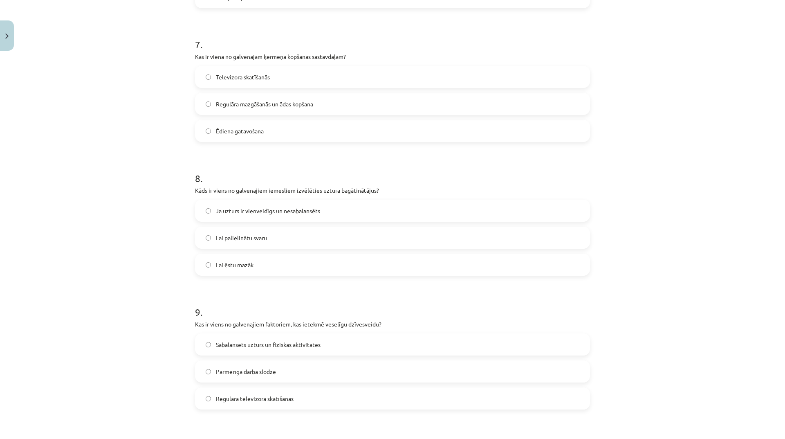
click at [294, 209] on span "Ja uzturs ir vienveidīgs un nesabalansēts" at bounding box center [268, 210] width 104 height 9
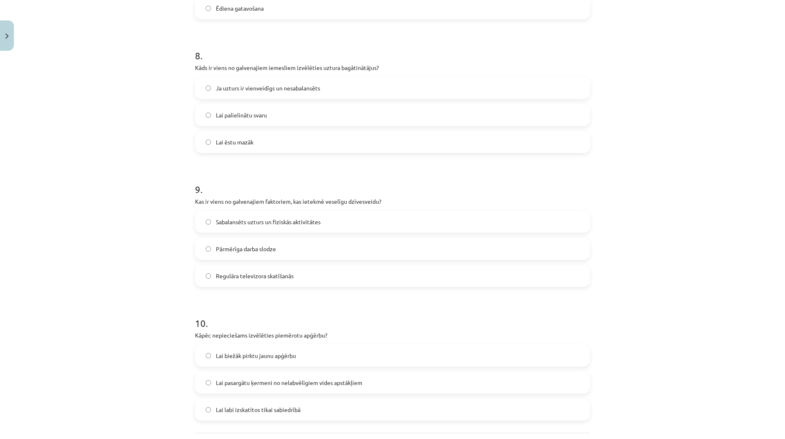
scroll to position [1104, 0]
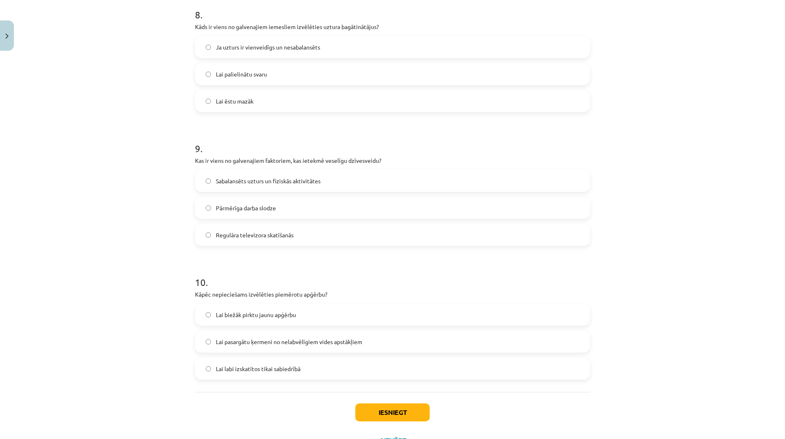
click at [347, 182] on label "Sabalansēts uzturs un fiziskās aktivitātes" at bounding box center [392, 180] width 393 height 20
click at [377, 339] on label "Lai pasargātu ķermeni no nelabvēlīgiem vides apstākļiem" at bounding box center [392, 341] width 393 height 20
click at [391, 407] on button "Iesniegt" at bounding box center [392, 412] width 74 height 18
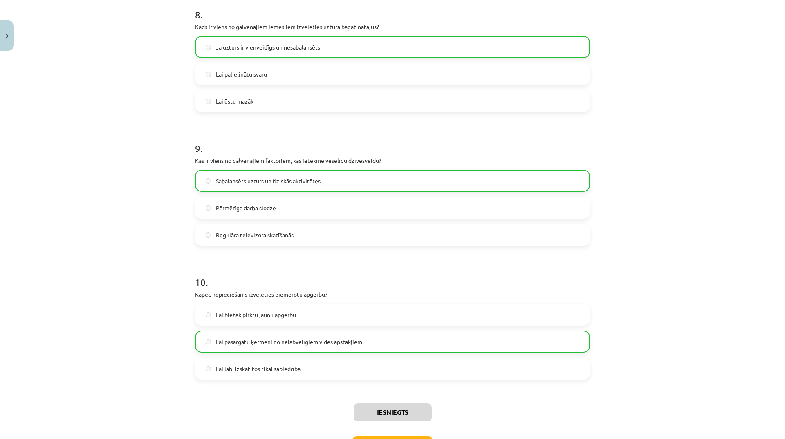
scroll to position [1166, 0]
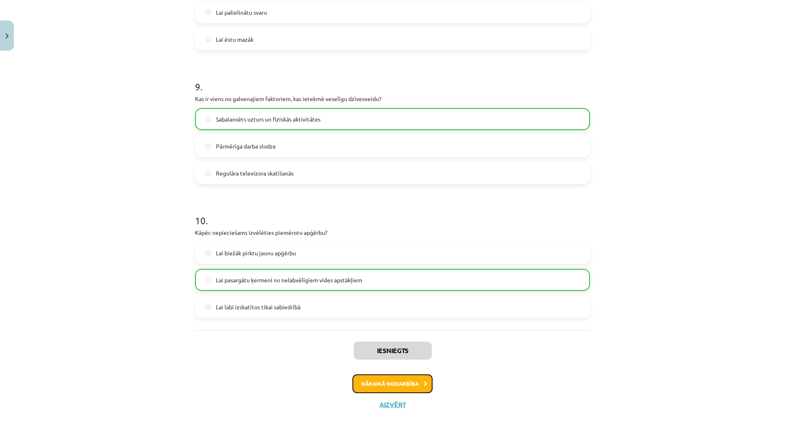
click at [409, 386] on button "Nākamā nodarbība" at bounding box center [392, 383] width 80 height 19
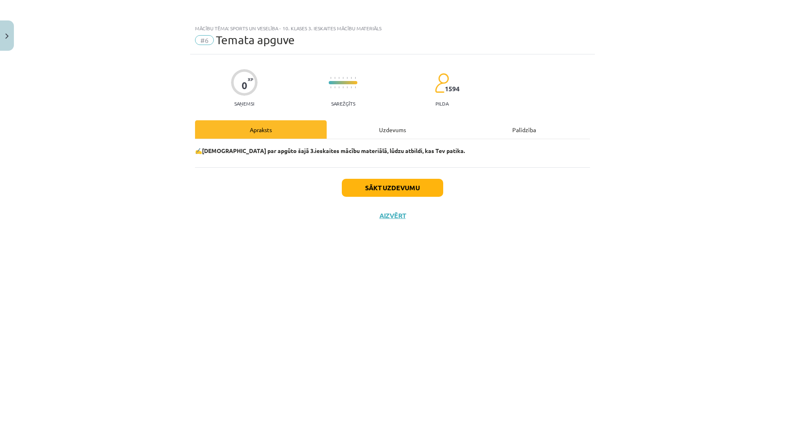
scroll to position [0, 0]
click at [405, 194] on button "Sākt uzdevumu" at bounding box center [392, 188] width 101 height 18
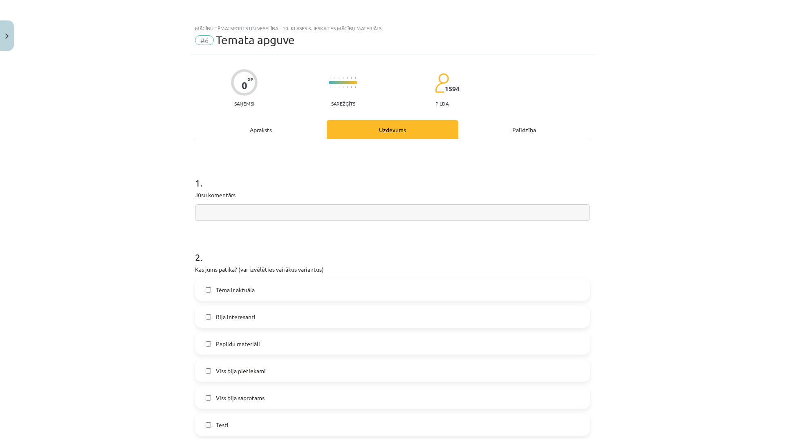
click at [293, 217] on input "text" at bounding box center [392, 212] width 395 height 17
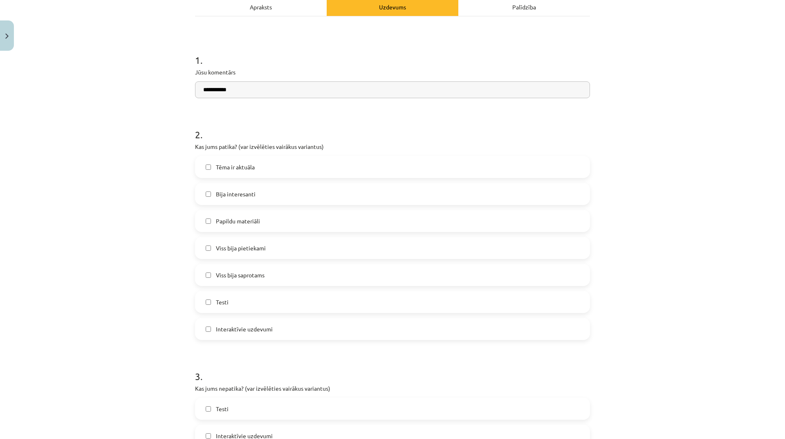
type input "**********"
click at [258, 192] on label "Bija interesanti" at bounding box center [392, 194] width 393 height 20
click at [264, 166] on label "Tēma ir aktuāla" at bounding box center [392, 167] width 393 height 20
click at [275, 272] on label "Viss bija saprotams" at bounding box center [392, 275] width 393 height 20
click at [272, 242] on label "Viss bija pietiekami" at bounding box center [392, 248] width 393 height 20
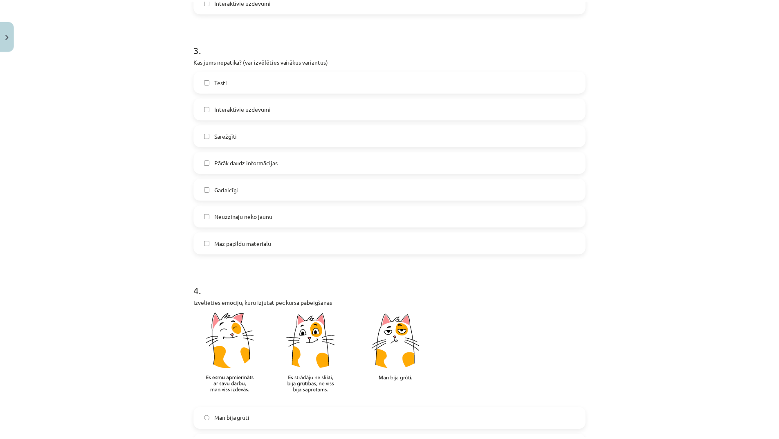
scroll to position [572, 0]
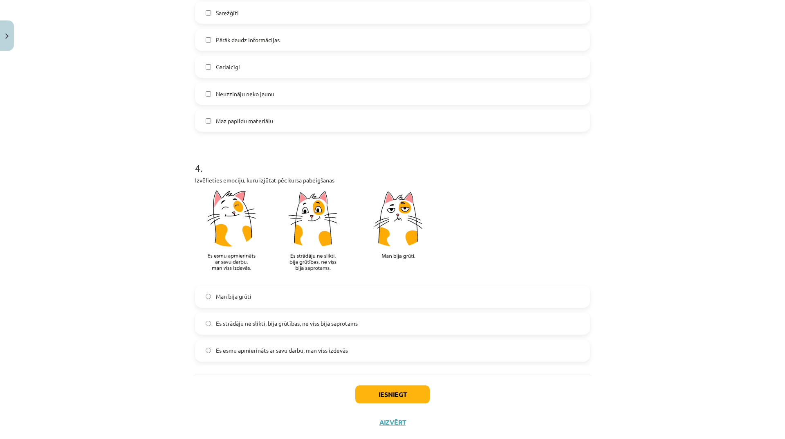
click at [247, 354] on span "Es esmu apmierināts ar savu darbu, man viss izdevās" at bounding box center [282, 350] width 132 height 9
click at [379, 387] on button "Iesniegt" at bounding box center [392, 394] width 74 height 18
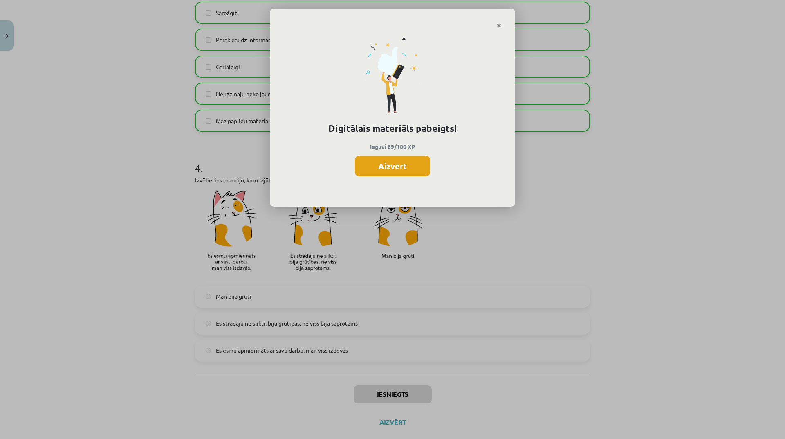
click at [397, 162] on button "Aizvērt" at bounding box center [392, 166] width 75 height 20
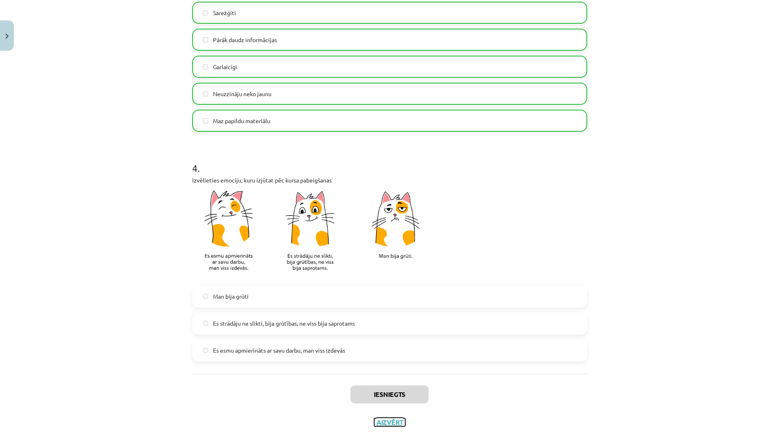
click at [384, 420] on button "Aizvērt" at bounding box center [389, 422] width 31 height 8
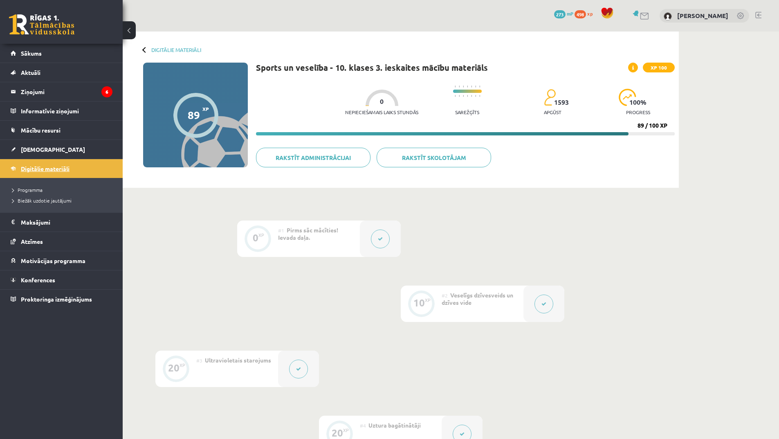
click at [35, 166] on span "Digitālie materiāli" at bounding box center [45, 168] width 49 height 7
